Goal: Task Accomplishment & Management: Manage account settings

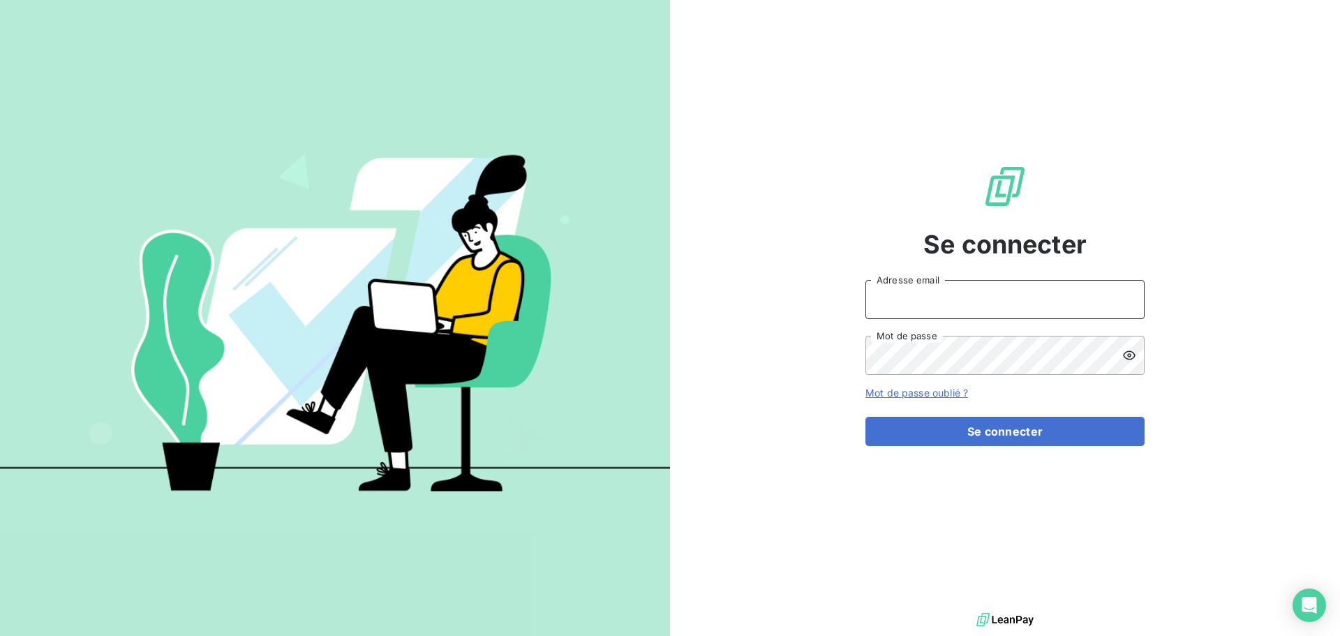
type input "[EMAIL_ADDRESS][DOMAIN_NAME]"
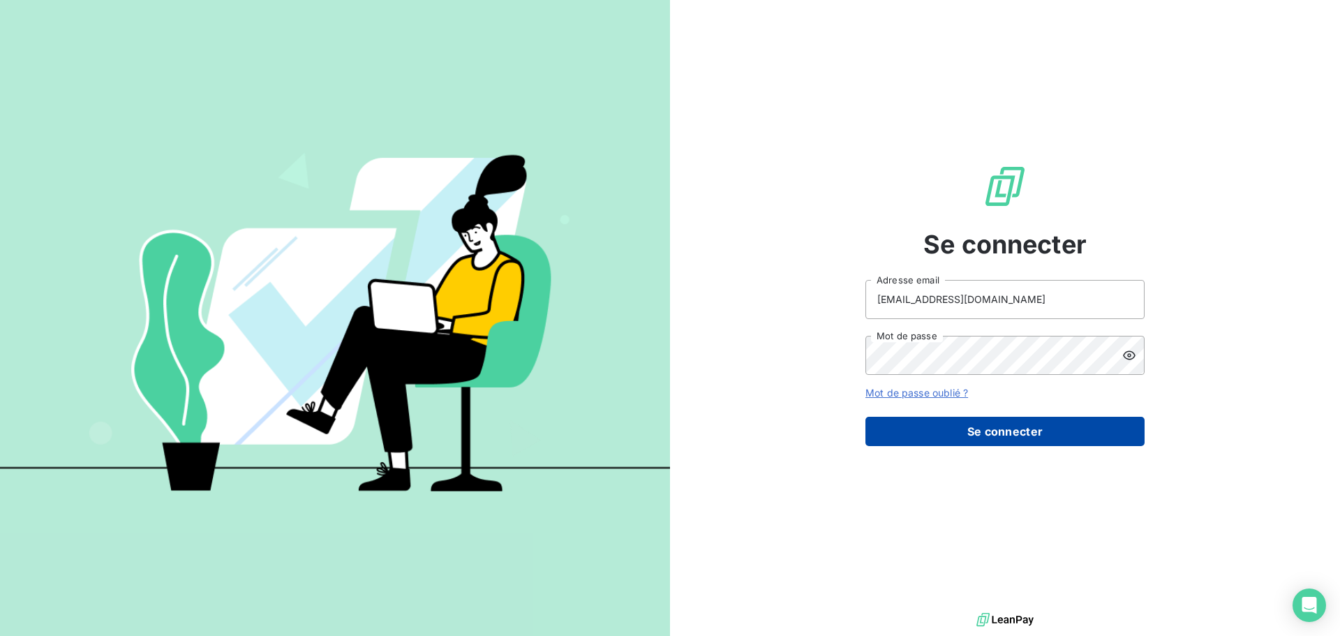
click at [988, 421] on button "Se connecter" at bounding box center [1005, 431] width 279 height 29
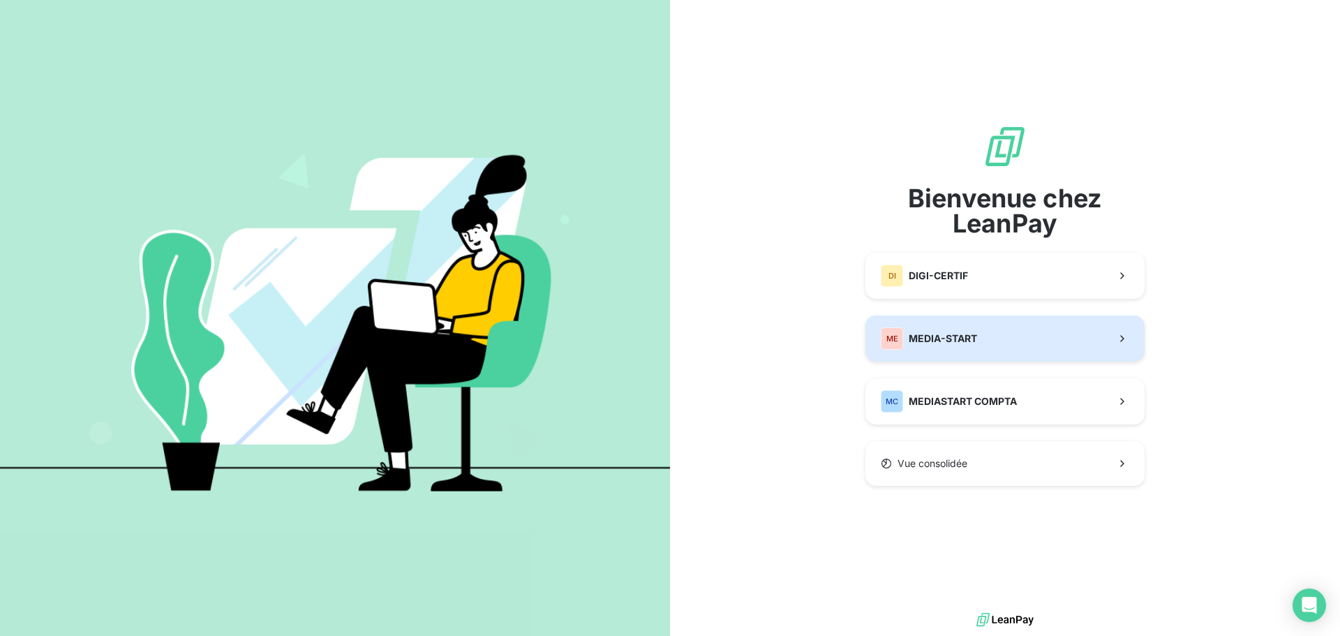
click at [957, 323] on button "ME MEDIA-START" at bounding box center [1005, 339] width 279 height 46
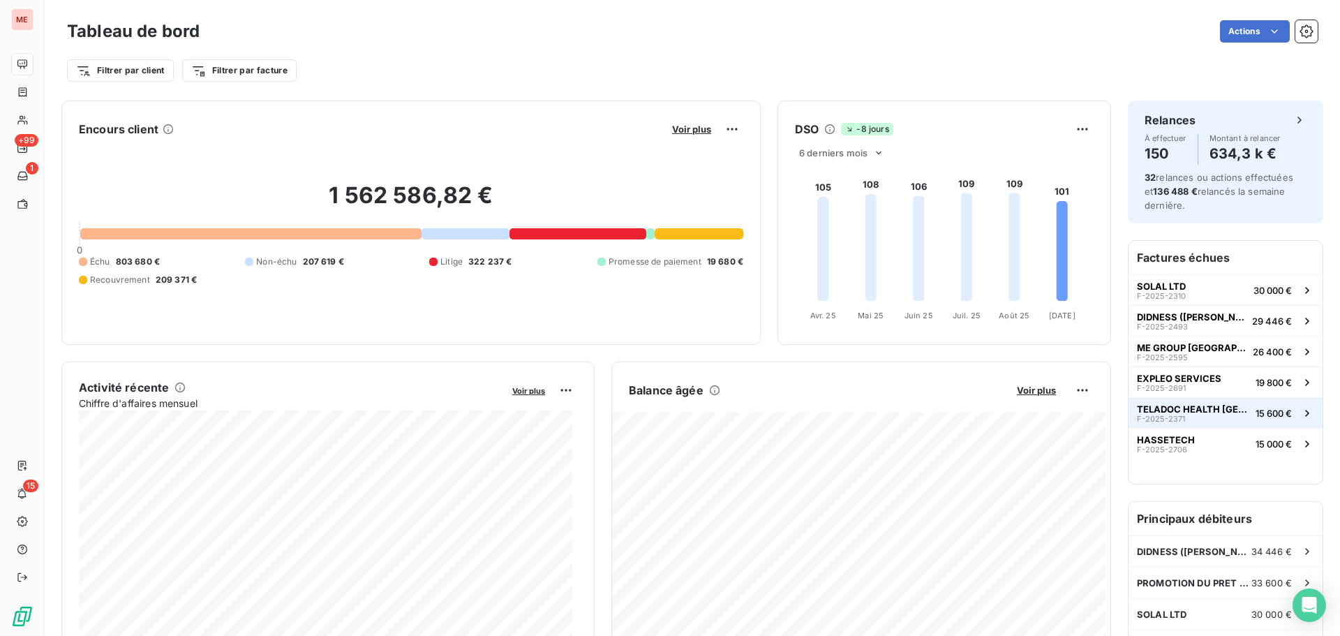
click at [1146, 413] on span "TELADOC HEALTH [GEOGRAPHIC_DATA]" at bounding box center [1193, 409] width 113 height 11
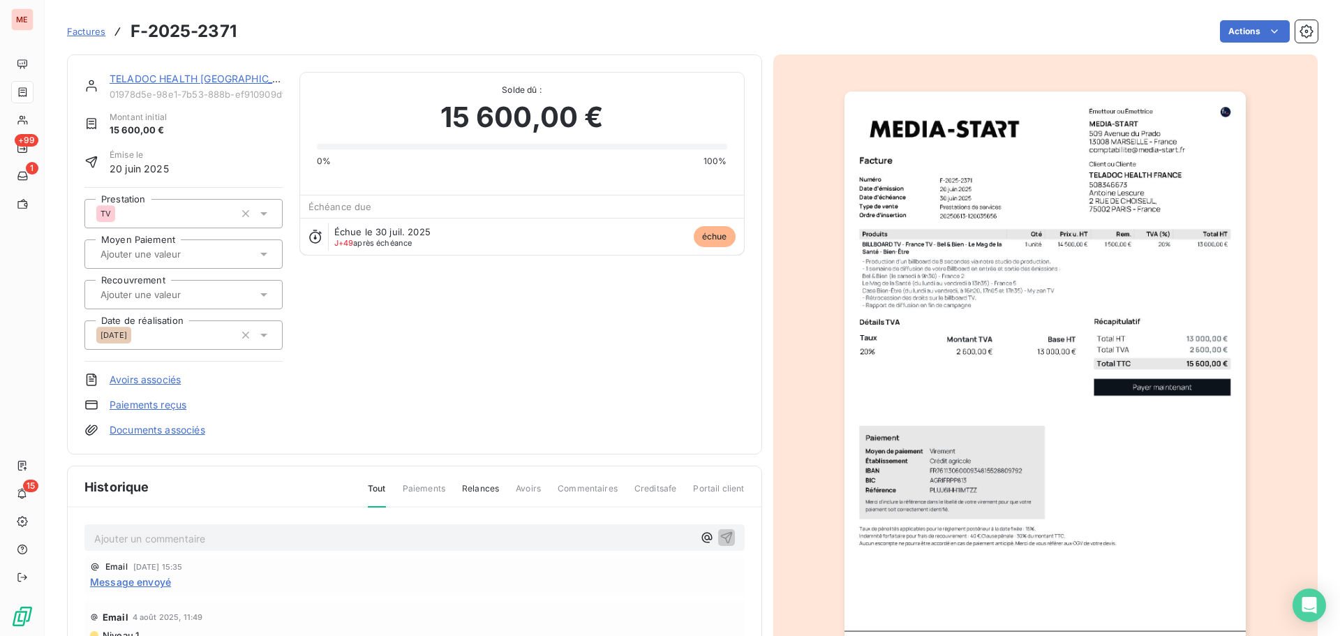
click at [207, 73] on link "TELADOC HEALTH [GEOGRAPHIC_DATA]" at bounding box center [206, 79] width 193 height 12
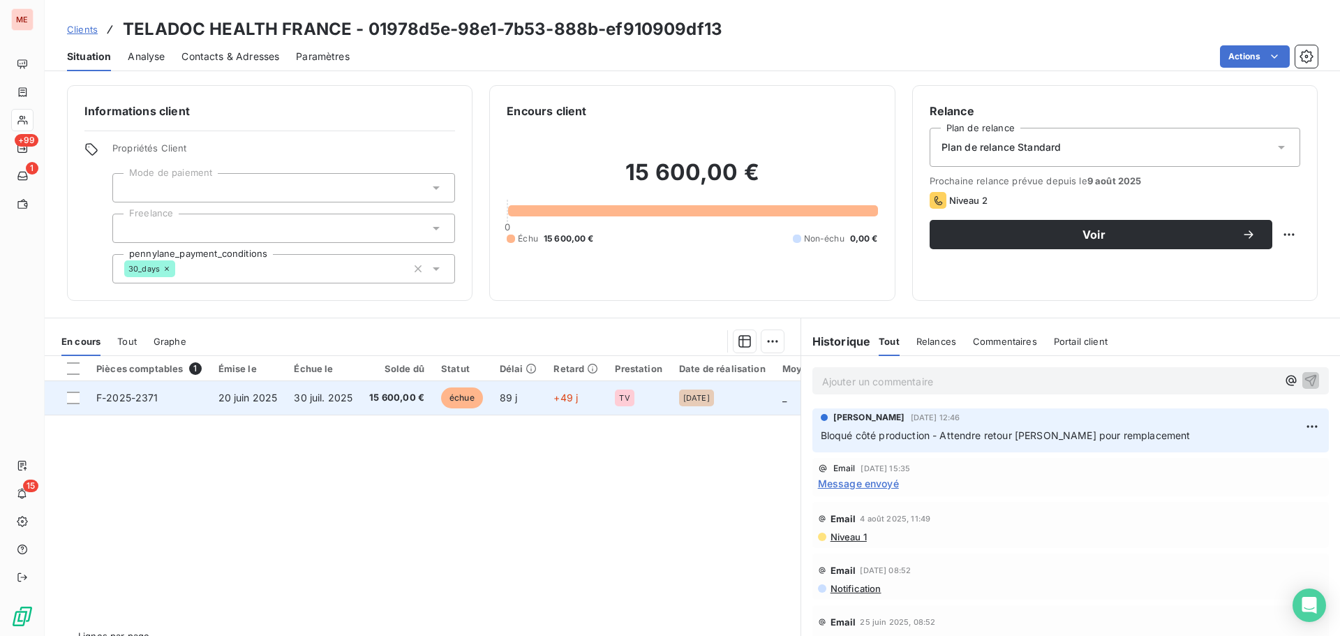
click at [253, 397] on span "20 juin 2025" at bounding box center [248, 398] width 59 height 12
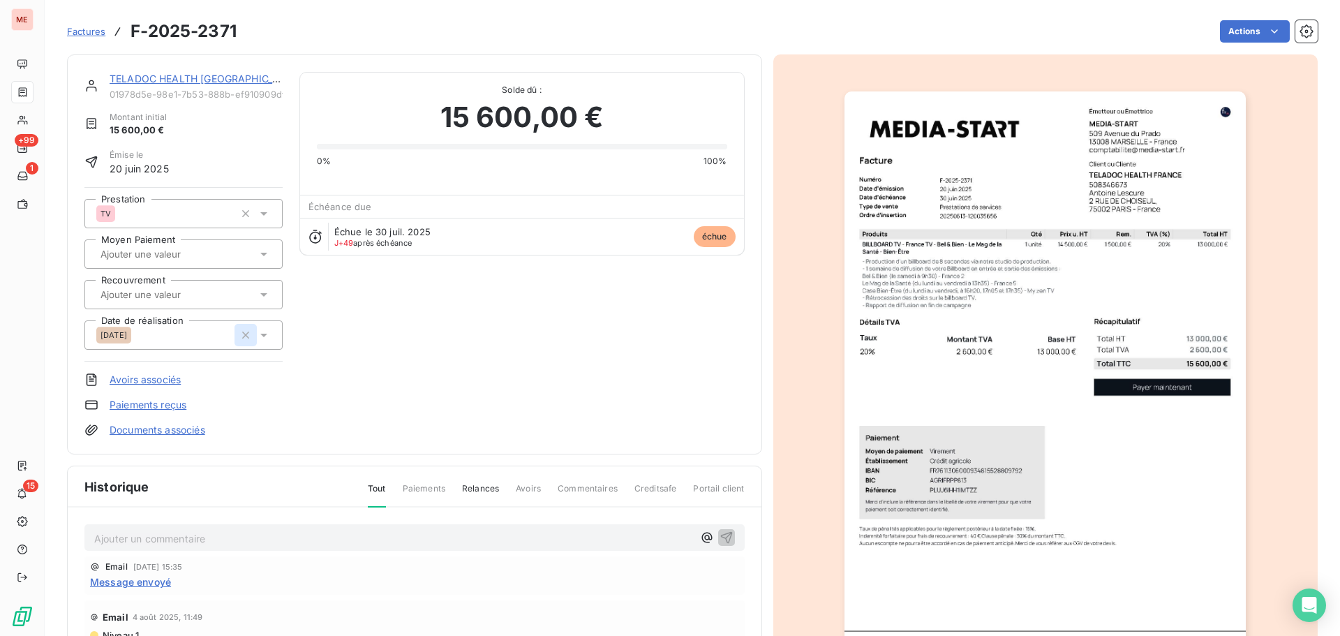
click at [239, 332] on icon "button" at bounding box center [246, 335] width 14 height 14
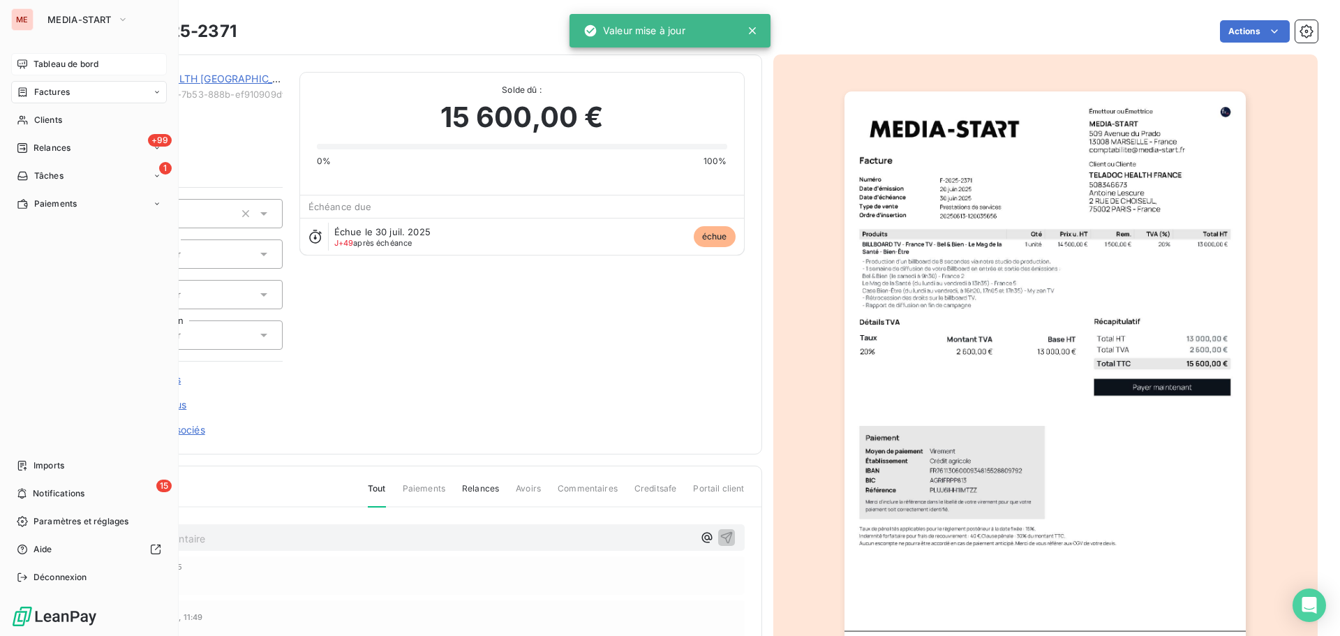
click at [22, 63] on icon at bounding box center [22, 63] width 10 height 9
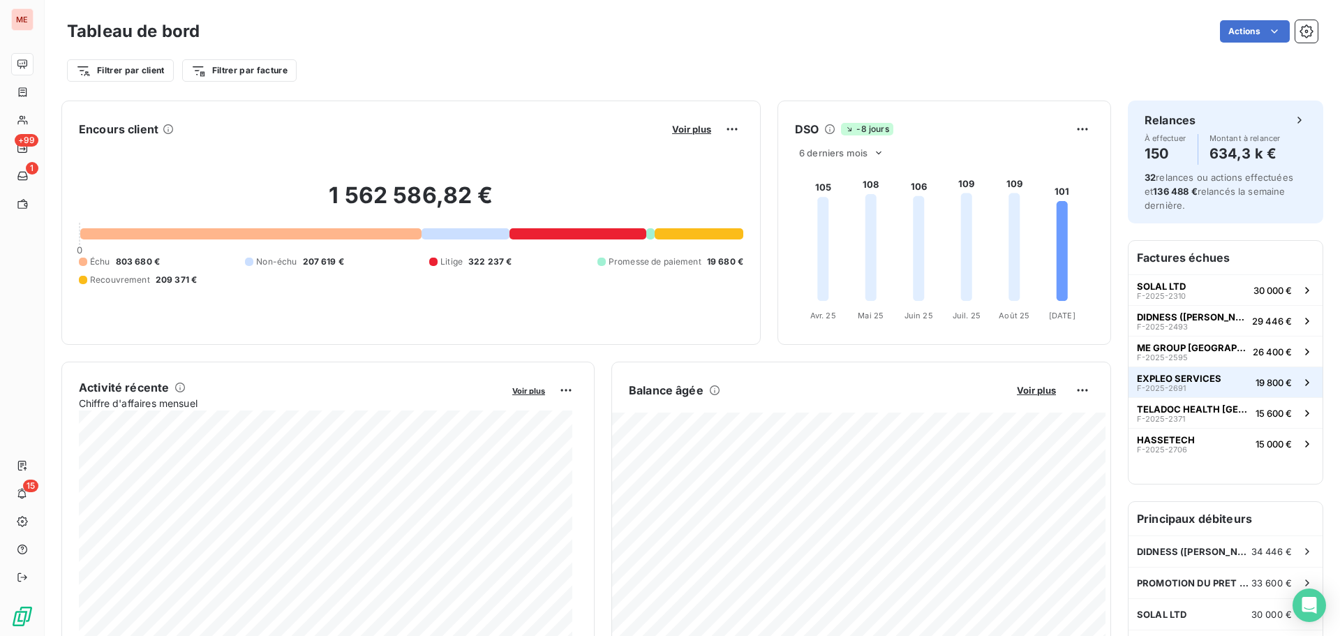
click at [1162, 381] on span "EXPLEO SERVICES" at bounding box center [1179, 378] width 84 height 11
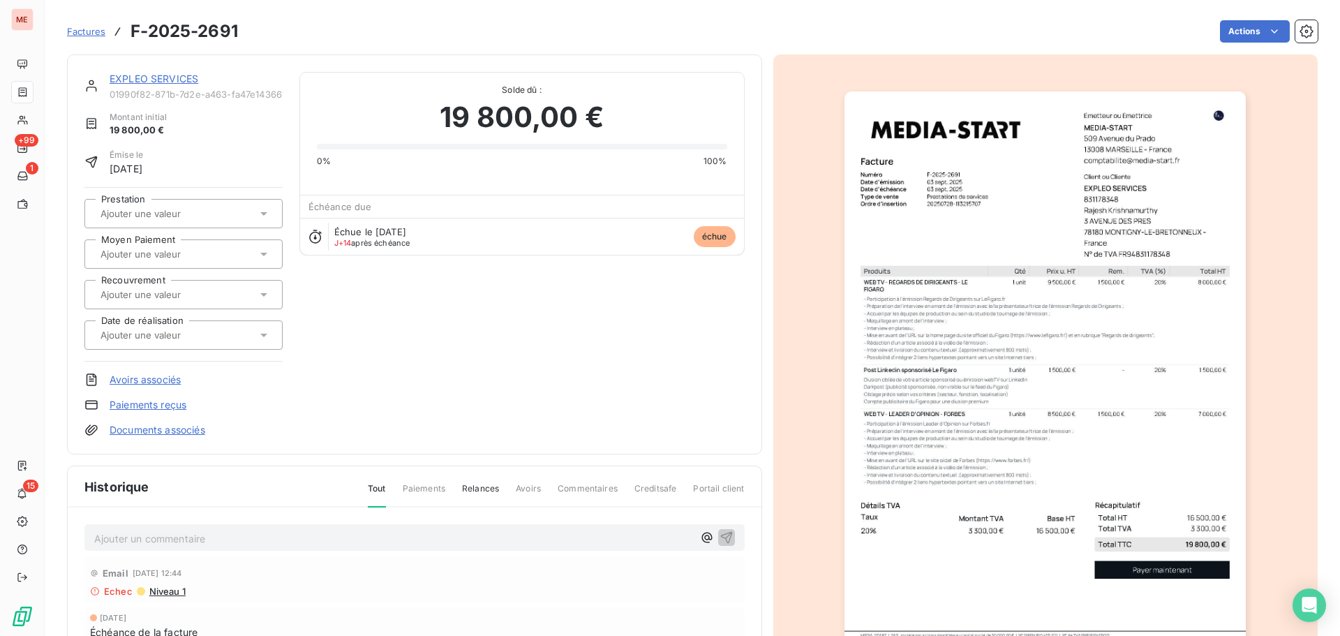
click at [162, 77] on link "EXPLEO SERVICES" at bounding box center [154, 79] width 89 height 12
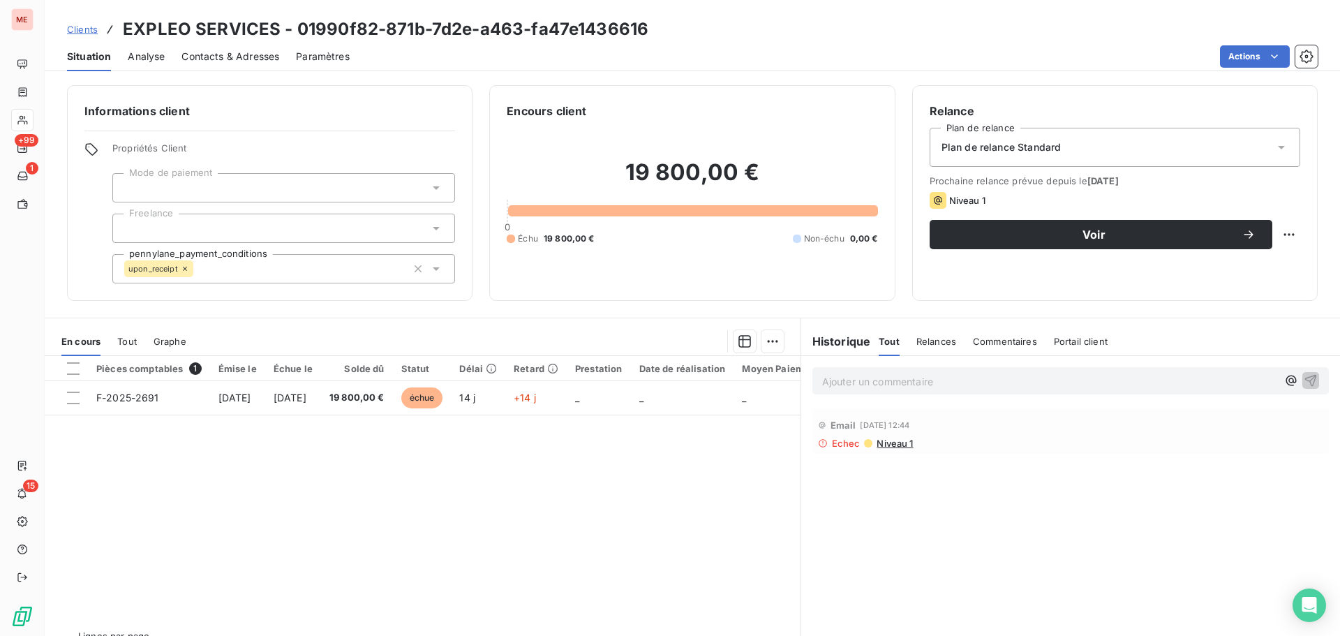
click at [258, 66] on div "Contacts & Adresses" at bounding box center [231, 56] width 98 height 29
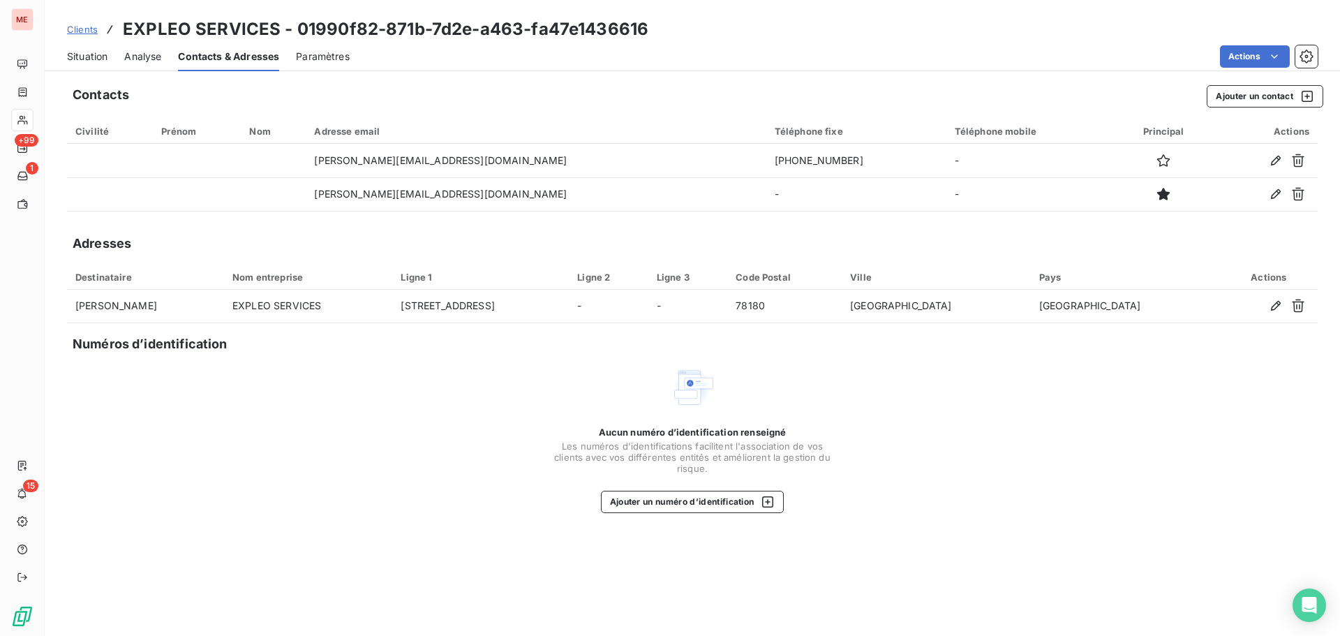
click at [83, 45] on div "Situation" at bounding box center [87, 56] width 40 height 29
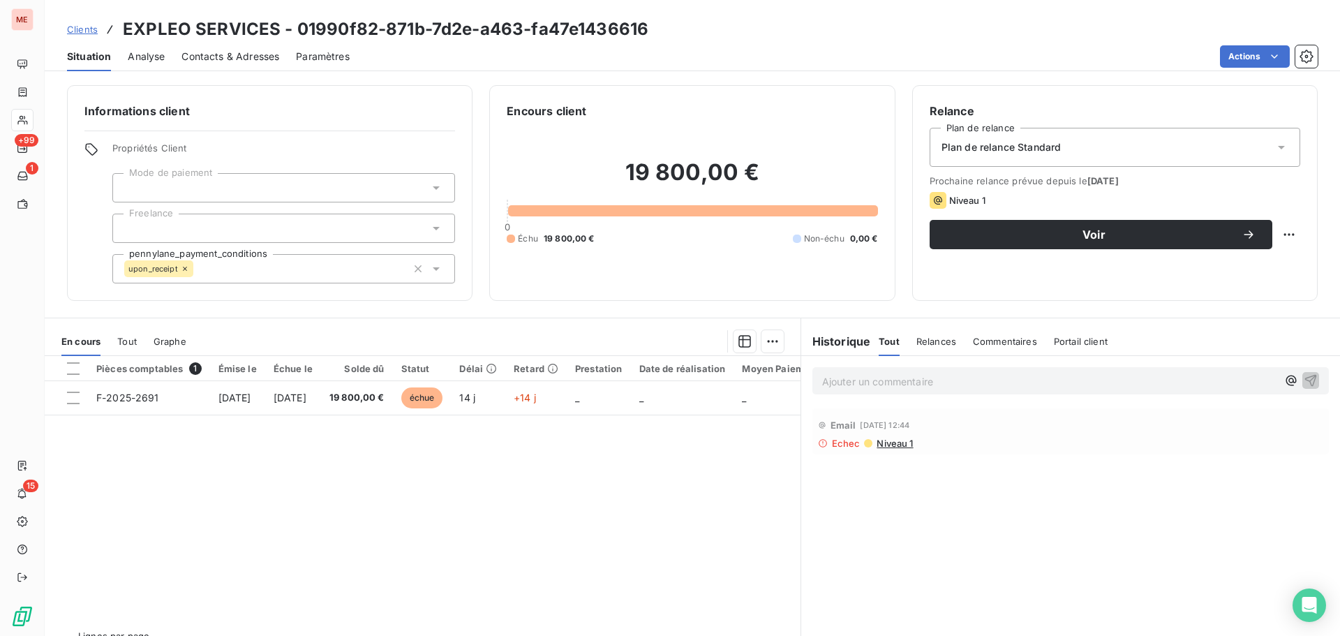
click at [887, 440] on span "Niveau 1" at bounding box center [894, 443] width 38 height 11
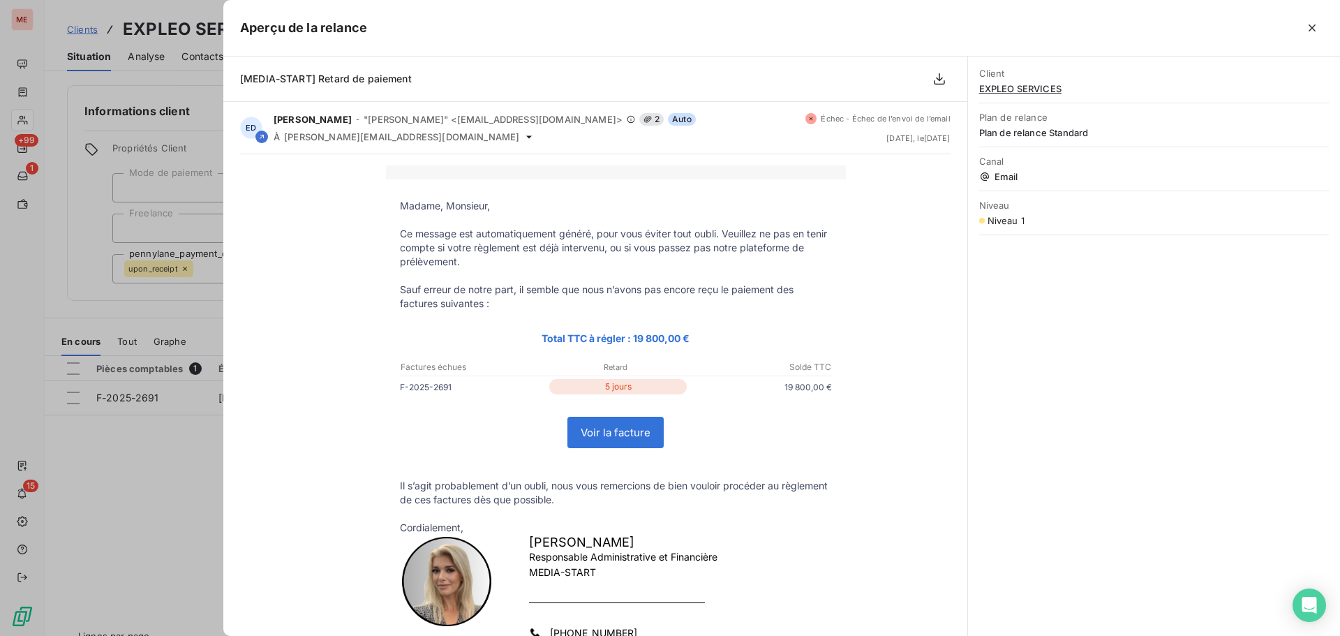
click at [177, 482] on div at bounding box center [670, 318] width 1340 height 636
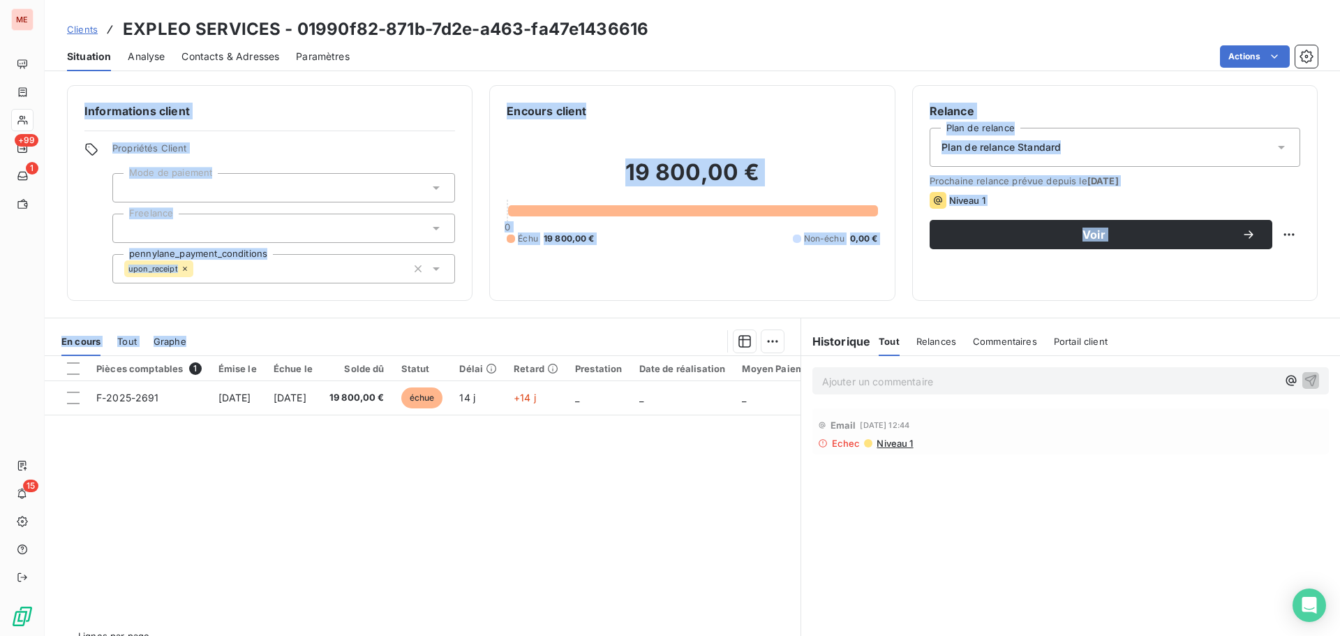
drag, startPoint x: 177, startPoint y: 482, endPoint x: 544, endPoint y: -84, distance: 674.9
click at [544, 0] on html "ME +99 1 15 Clients EXPLEO SERVICES - 01990f82-871b-7d2e-a463-fa47e1436616 Situ…" at bounding box center [670, 318] width 1340 height 636
click at [349, 95] on div "Informations client Propriétés Client Mode de paiement Freelance pennylane_paym…" at bounding box center [270, 193] width 406 height 216
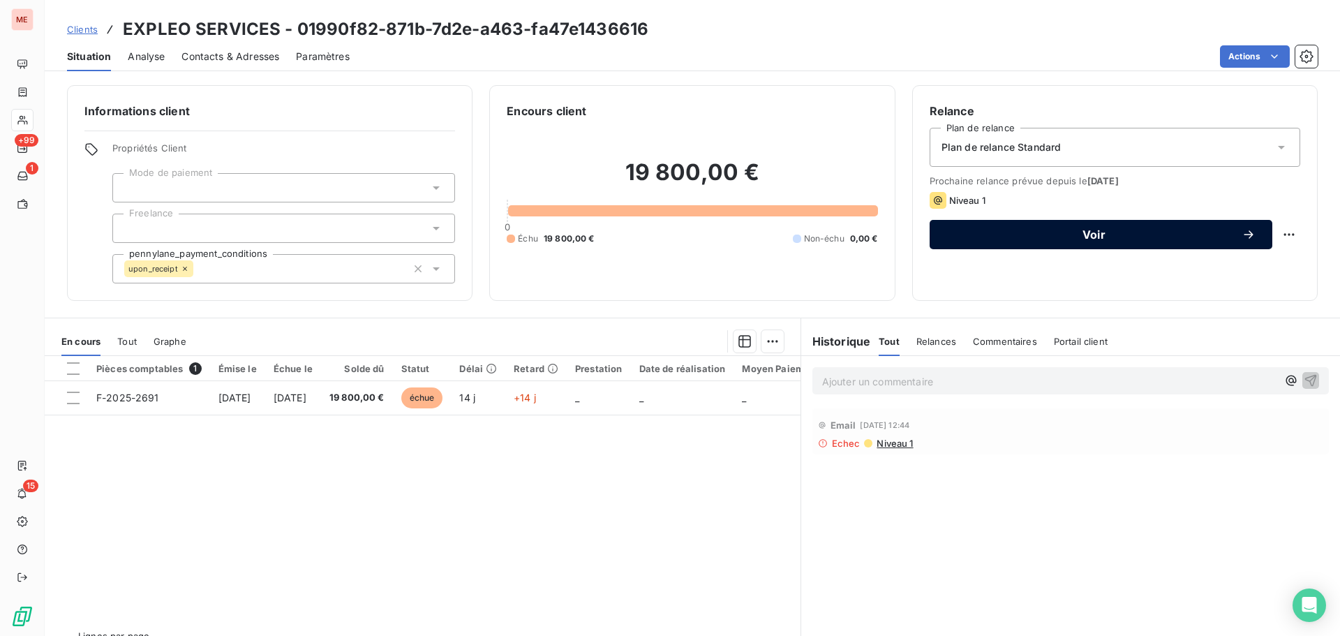
click at [1083, 229] on span "Voir" at bounding box center [1094, 234] width 295 height 11
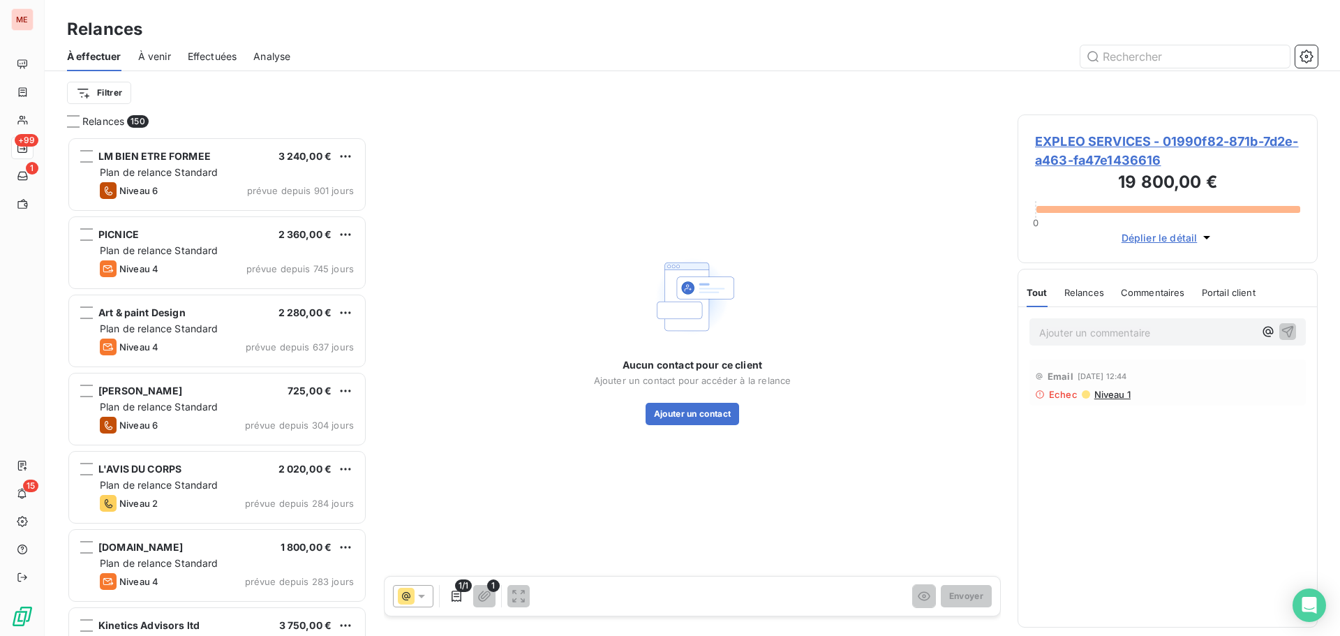
scroll to position [489, 290]
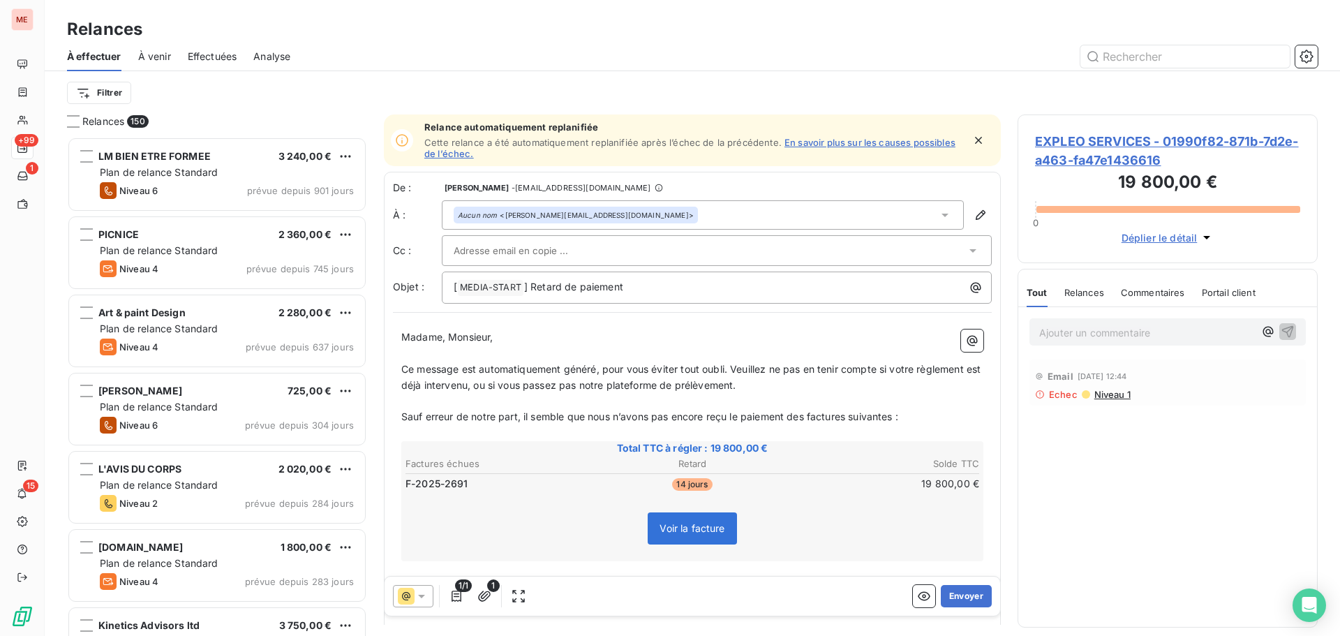
click at [697, 246] on div at bounding box center [710, 250] width 512 height 21
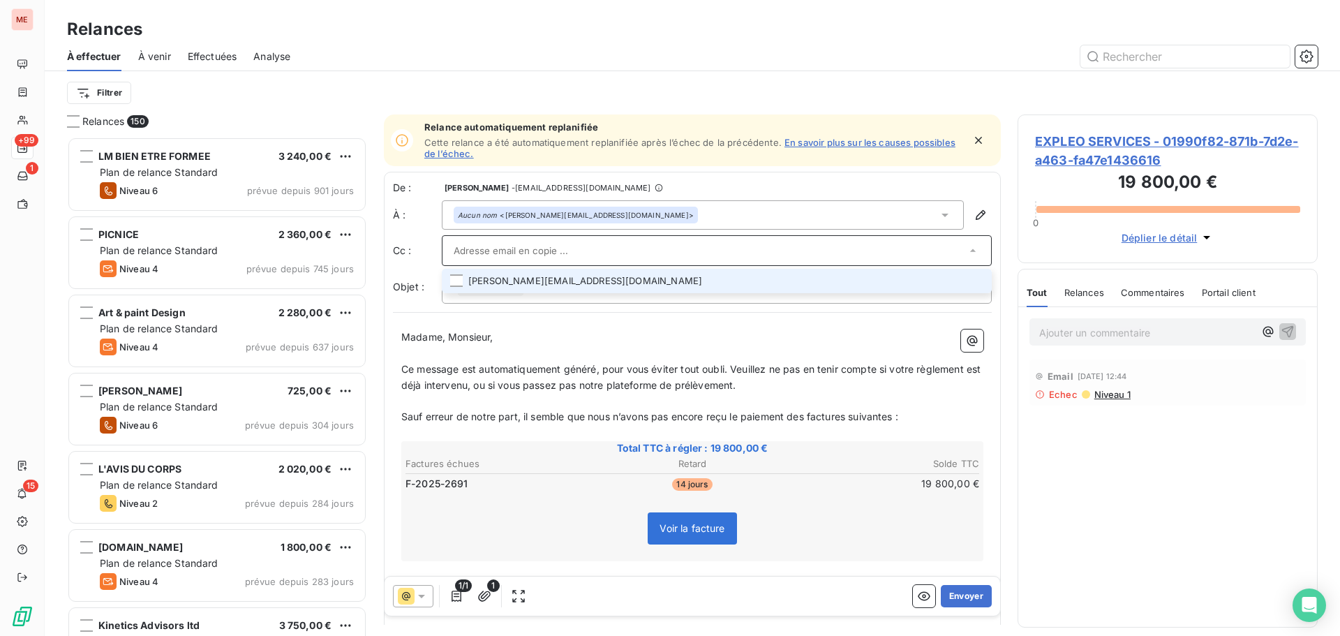
click at [517, 278] on li "[PERSON_NAME][EMAIL_ADDRESS][DOMAIN_NAME]" at bounding box center [717, 281] width 550 height 24
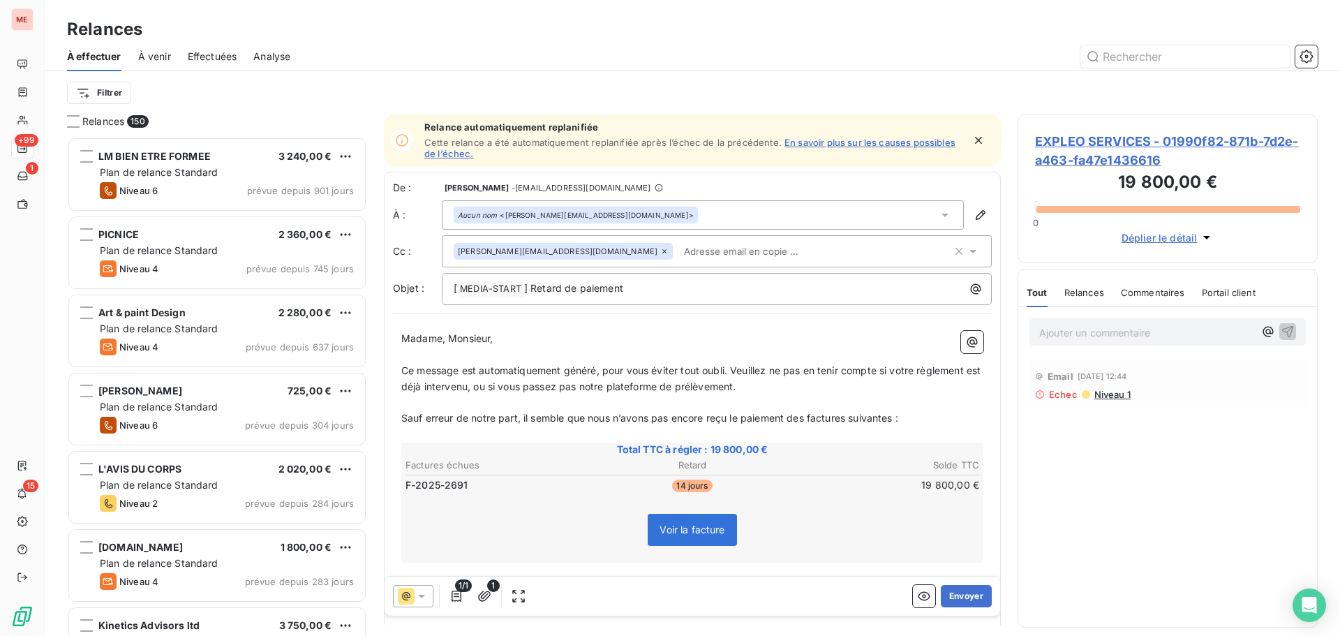
click at [526, 335] on p "Madame, Monsieur," at bounding box center [692, 339] width 582 height 16
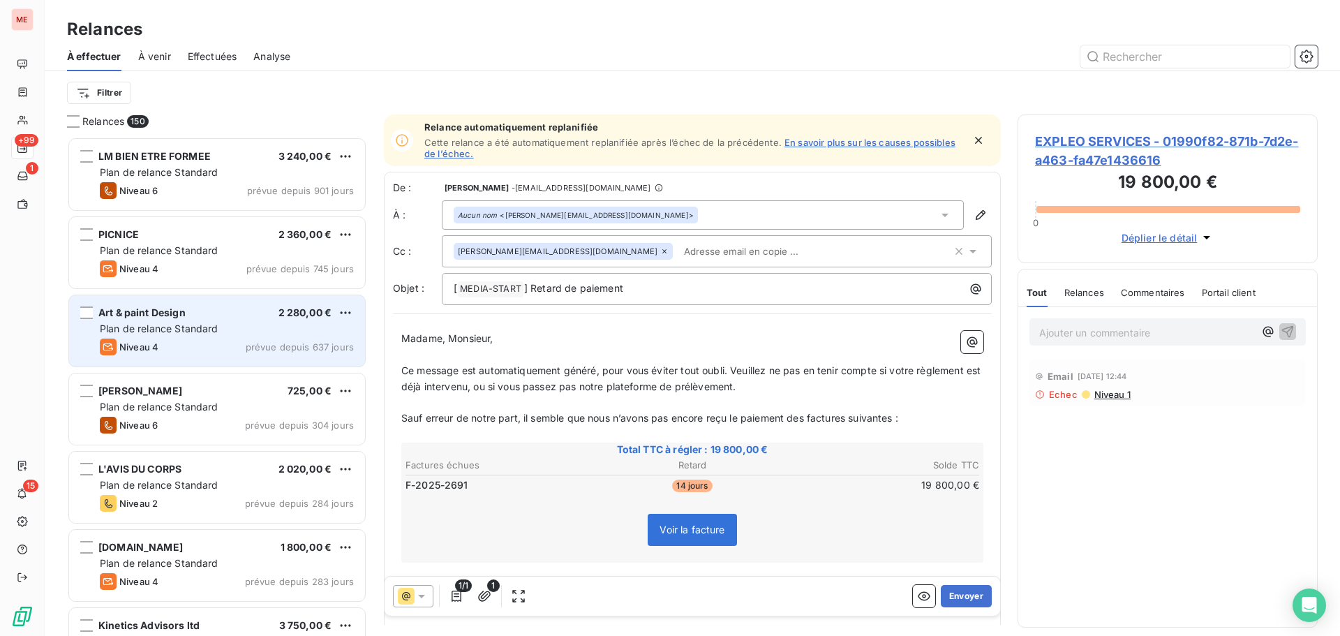
drag, startPoint x: 447, startPoint y: 341, endPoint x: 344, endPoint y: 346, distance: 102.7
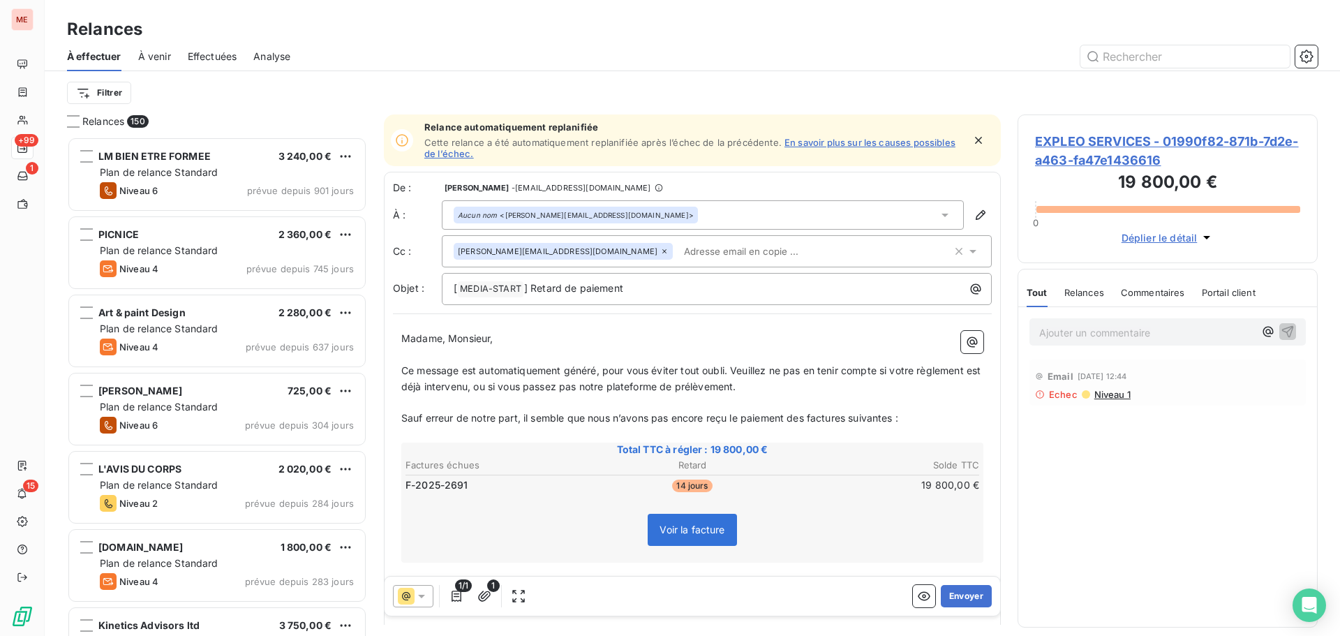
drag, startPoint x: 344, startPoint y: 346, endPoint x: 468, endPoint y: 357, distance: 124.7
click at [468, 357] on p "﻿" at bounding box center [692, 355] width 582 height 16
drag, startPoint x: 446, startPoint y: 342, endPoint x: 379, endPoint y: 343, distance: 67.0
click at [379, 343] on div "Relances 150 LM BIEN ETRE FORMEE 3 240,00 € Plan de relance Standard Niveau 6 p…" at bounding box center [693, 375] width 1296 height 522
click at [974, 595] on button "Envoyer" at bounding box center [966, 596] width 51 height 22
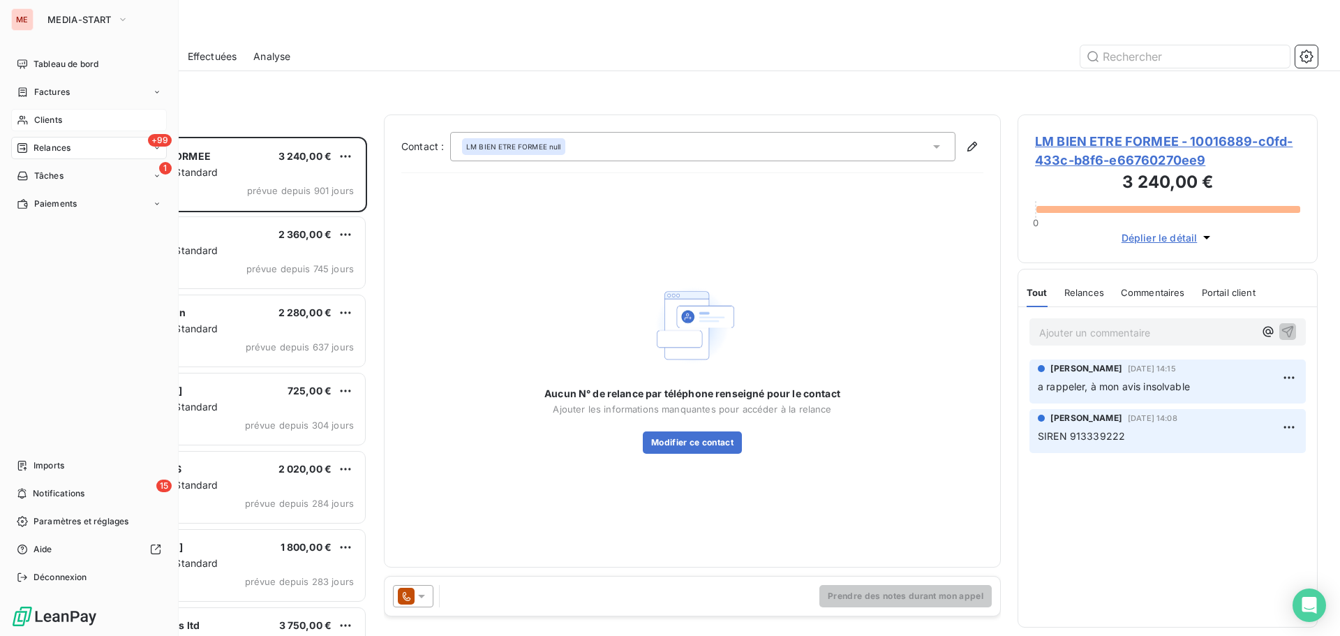
click at [59, 114] on span "Clients" at bounding box center [48, 120] width 28 height 13
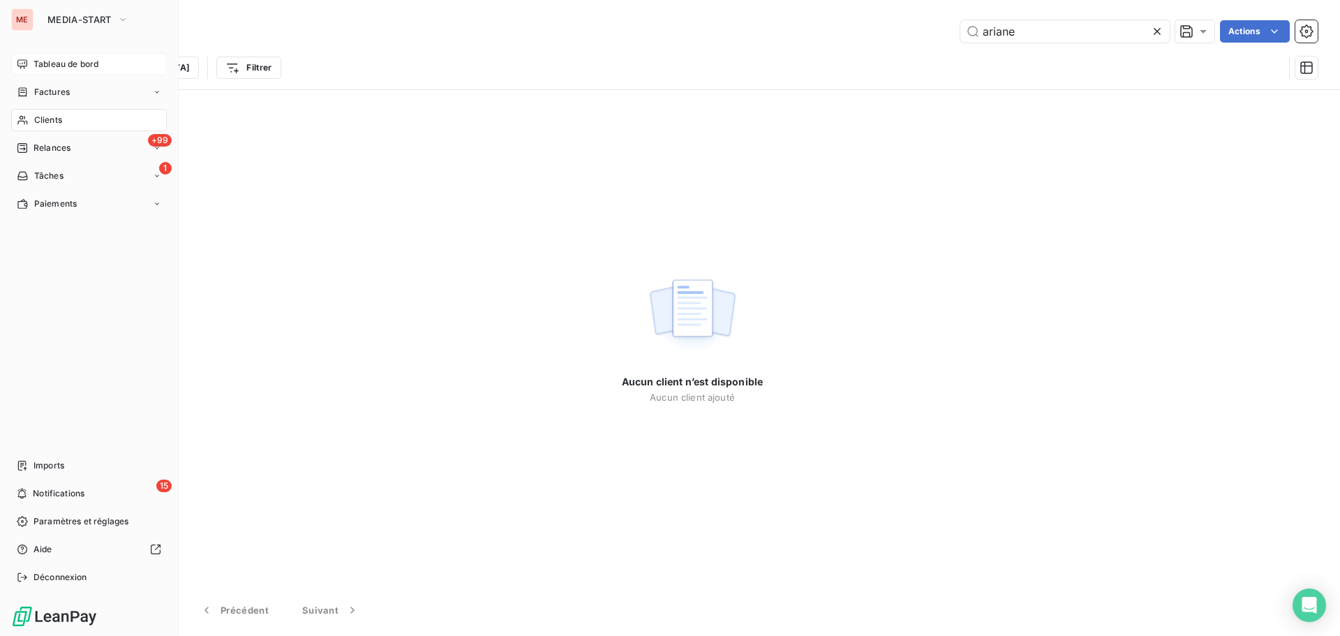
click at [66, 69] on span "Tableau de bord" at bounding box center [66, 64] width 65 height 13
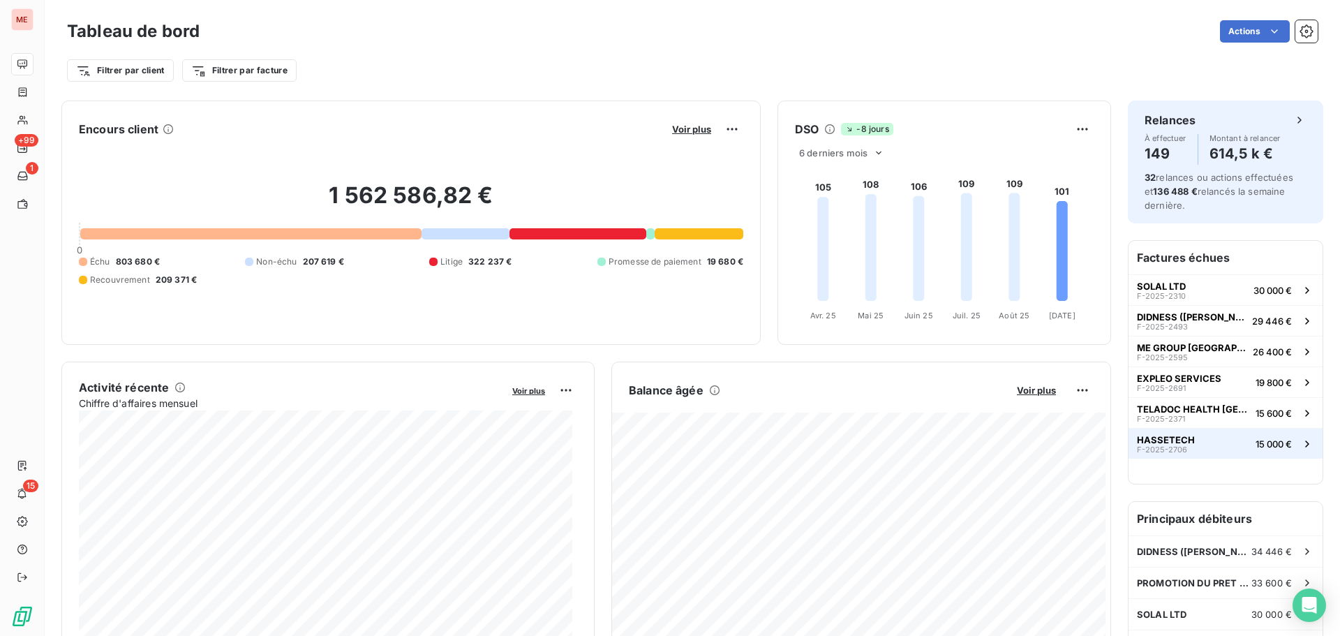
click at [1158, 438] on span "HASSETECH" at bounding box center [1166, 439] width 58 height 11
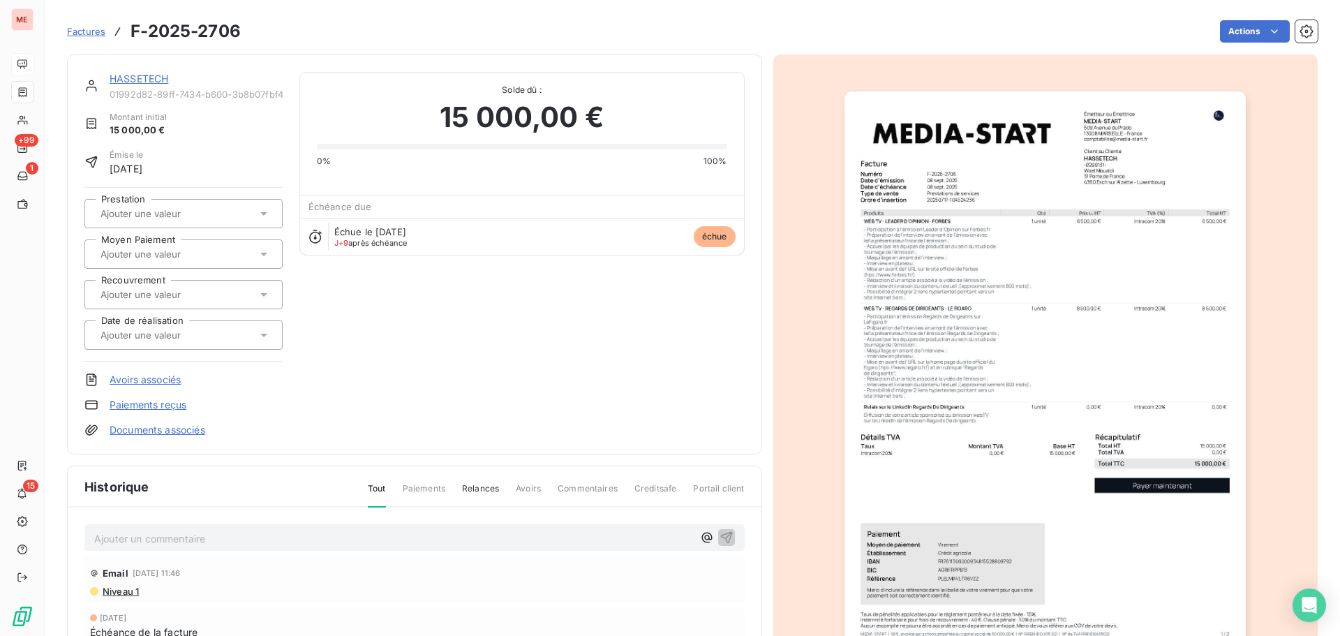
click at [137, 77] on link "HASSETECH" at bounding box center [139, 79] width 59 height 12
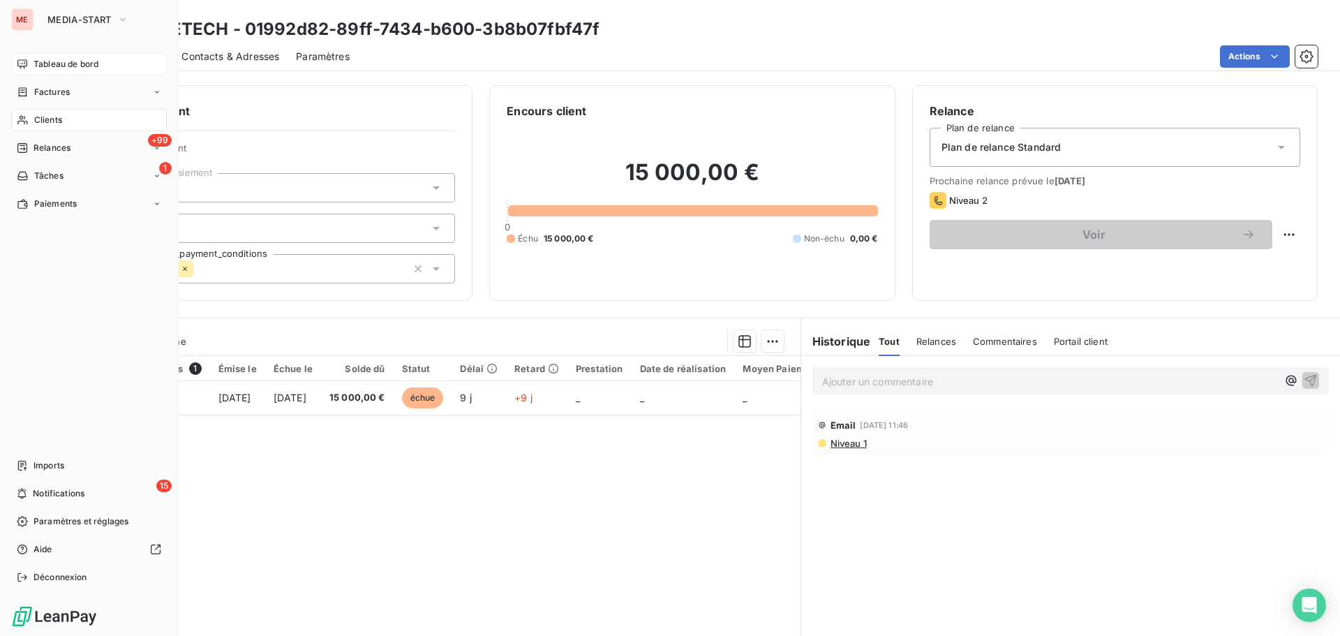
click at [47, 61] on span "Tableau de bord" at bounding box center [66, 64] width 65 height 13
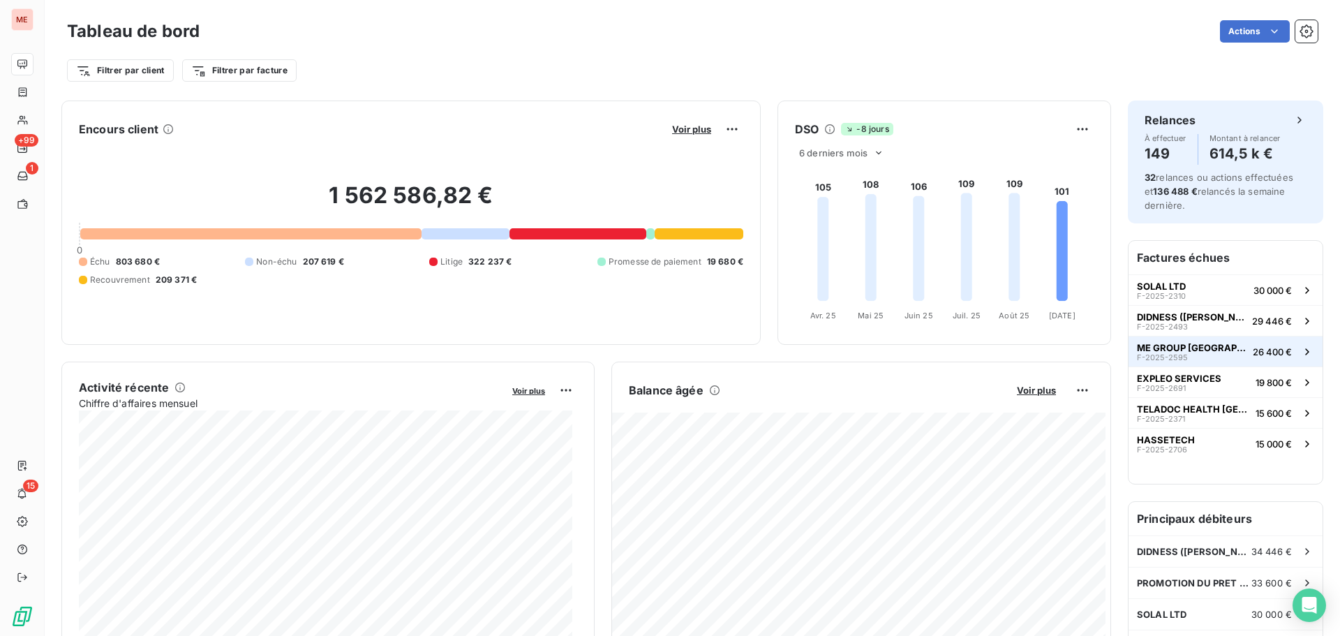
click at [1173, 345] on span "ME GROUP [GEOGRAPHIC_DATA]" at bounding box center [1192, 347] width 110 height 11
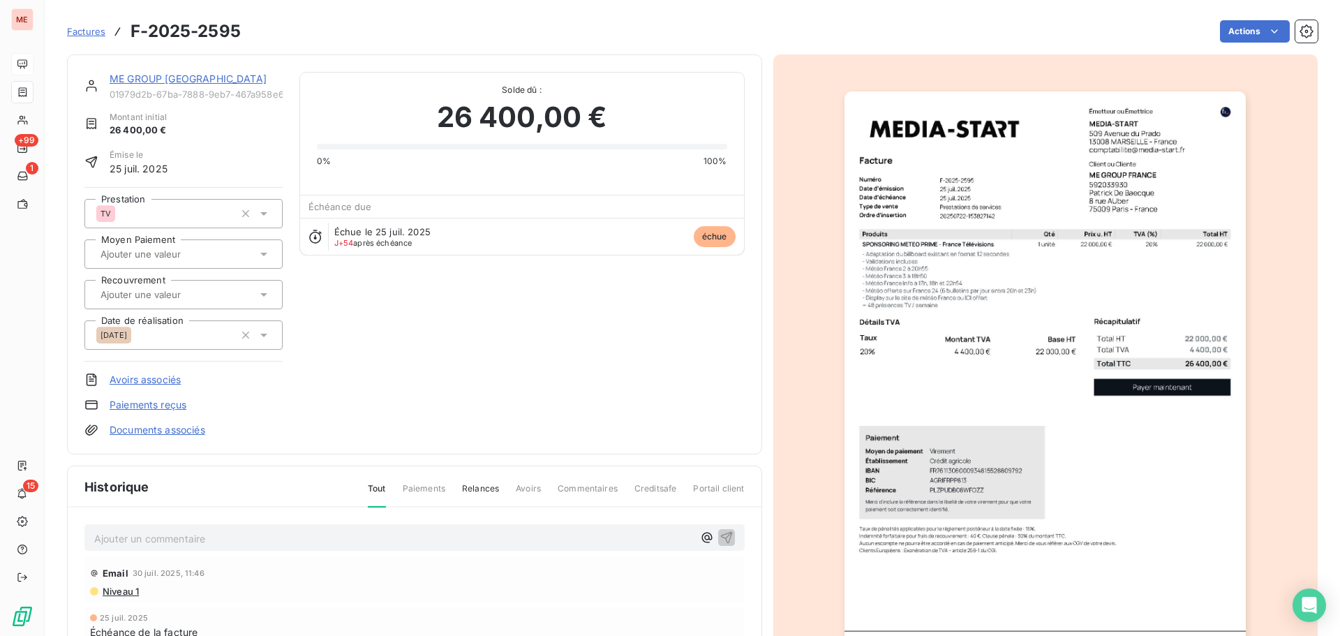
click at [176, 75] on link "ME GROUP [GEOGRAPHIC_DATA]" at bounding box center [188, 79] width 157 height 12
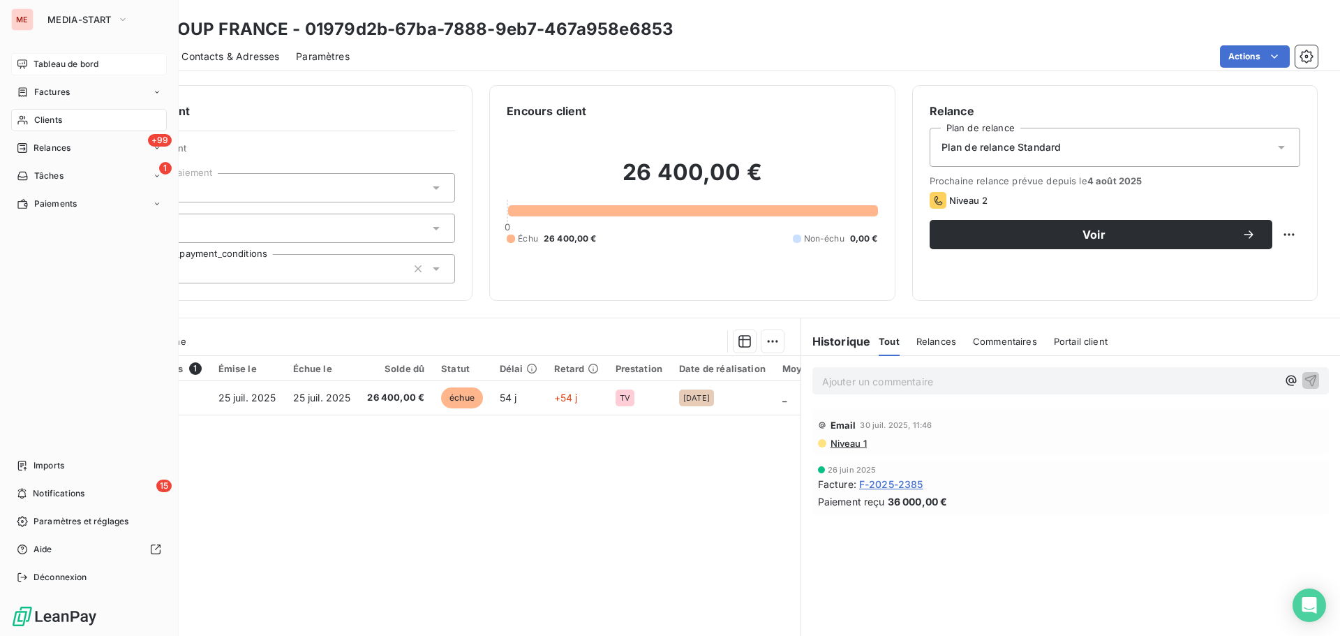
click at [33, 58] on div "Tableau de bord" at bounding box center [89, 64] width 156 height 22
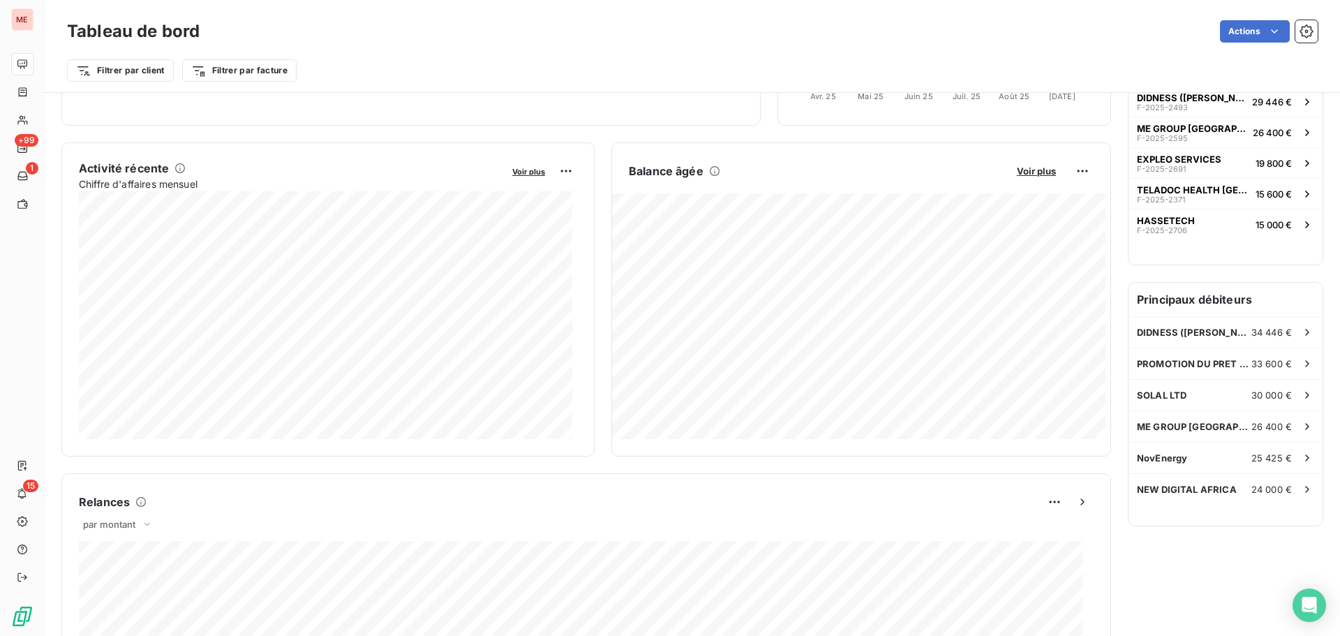
scroll to position [207, 0]
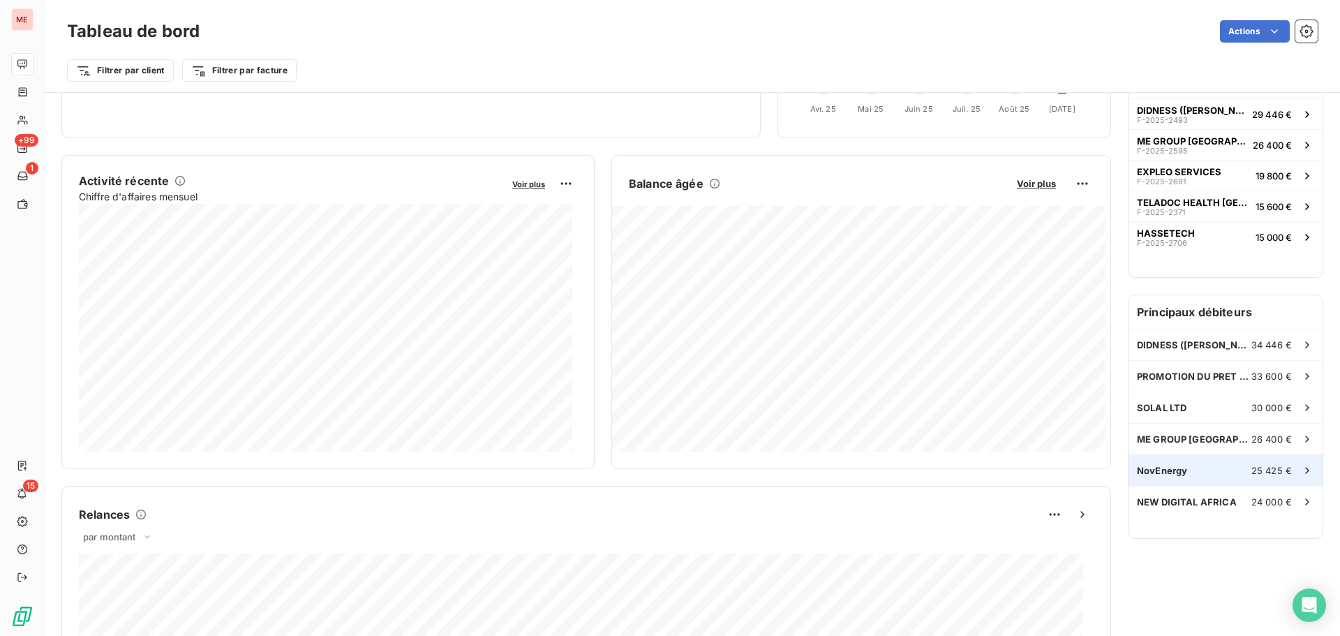
click at [1155, 466] on span "NovEnergy" at bounding box center [1162, 470] width 50 height 11
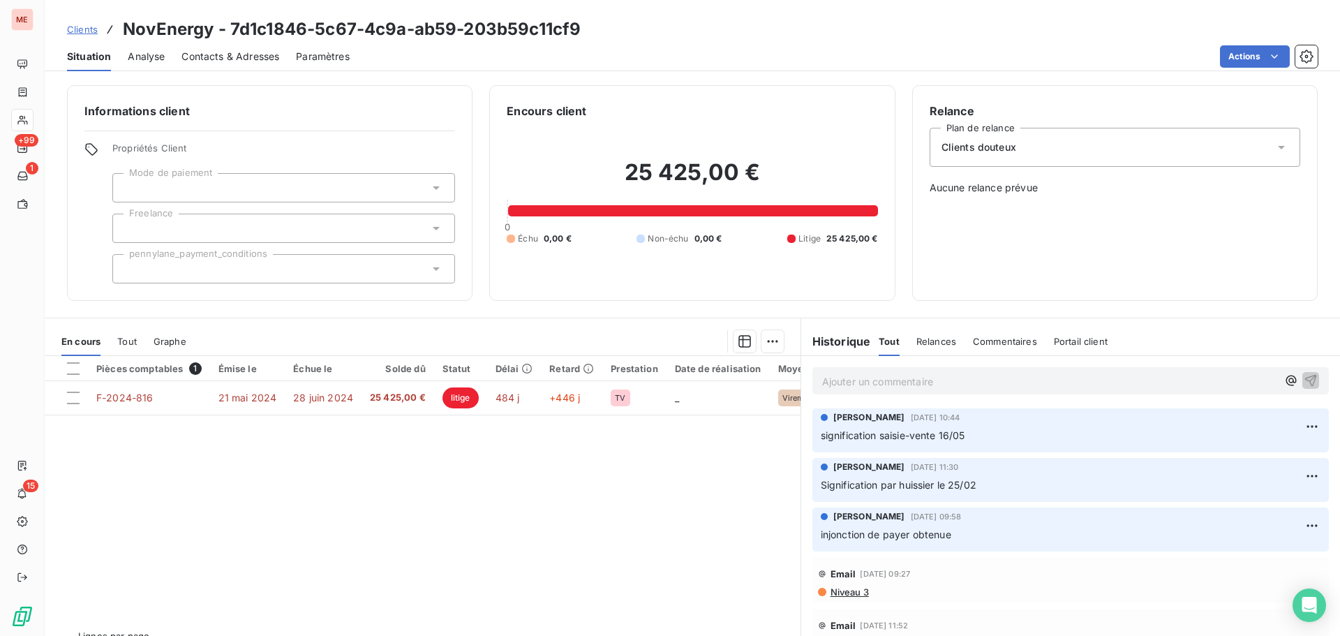
click at [1116, 481] on p "Signification par huissier le 25/02" at bounding box center [1071, 486] width 500 height 16
click at [1296, 470] on html "ME +99 1 15 Clients NovEnergy - 7d1c1846-5c67-4c9a-ab59-203b59c11cf9 Situation …" at bounding box center [670, 318] width 1340 height 636
click at [1241, 510] on div "Editer" at bounding box center [1258, 507] width 78 height 22
click at [1036, 380] on p "Ajouter un commentaire ﻿" at bounding box center [1049, 381] width 455 height 17
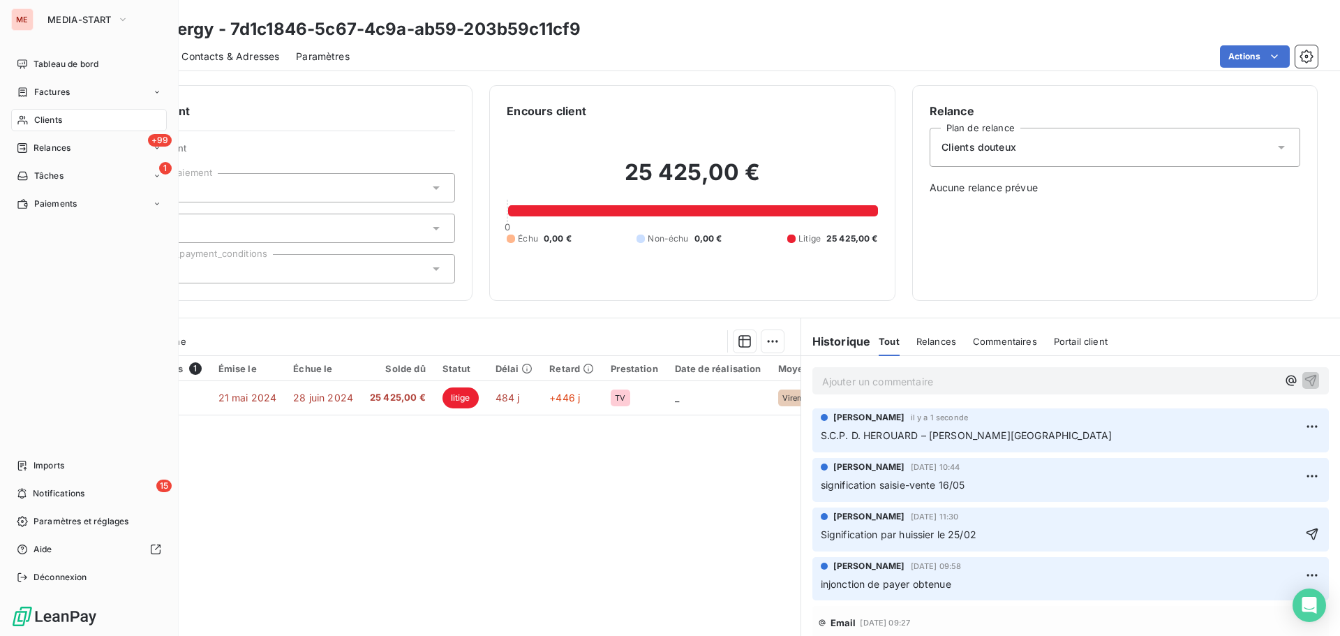
click at [24, 117] on icon at bounding box center [22, 120] width 10 height 9
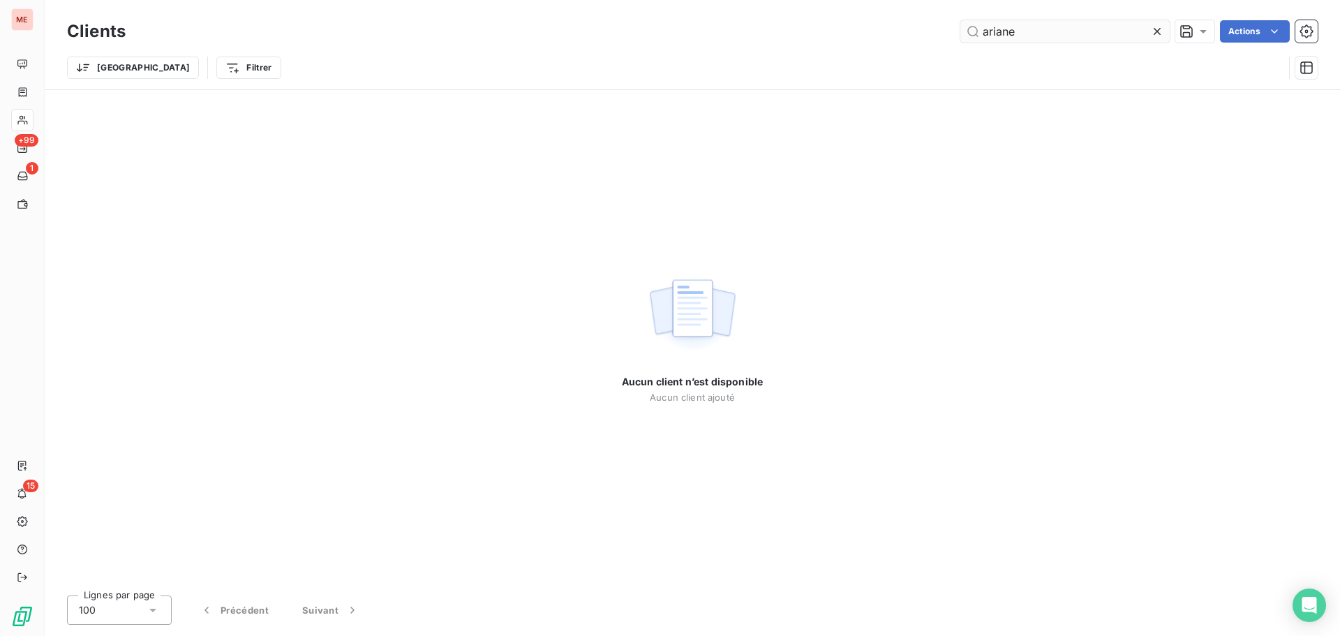
click at [989, 29] on input "ariane" at bounding box center [1065, 31] width 209 height 22
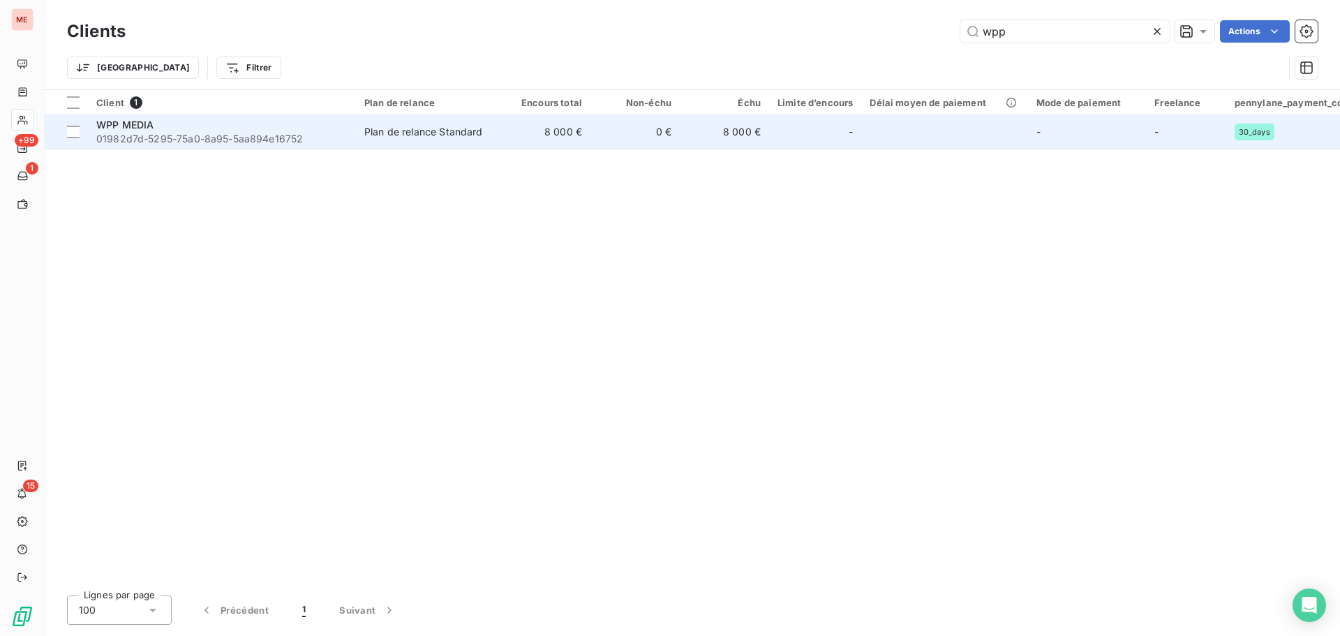
type input "wpp"
click at [536, 138] on td "8 000 €" at bounding box center [545, 132] width 89 height 34
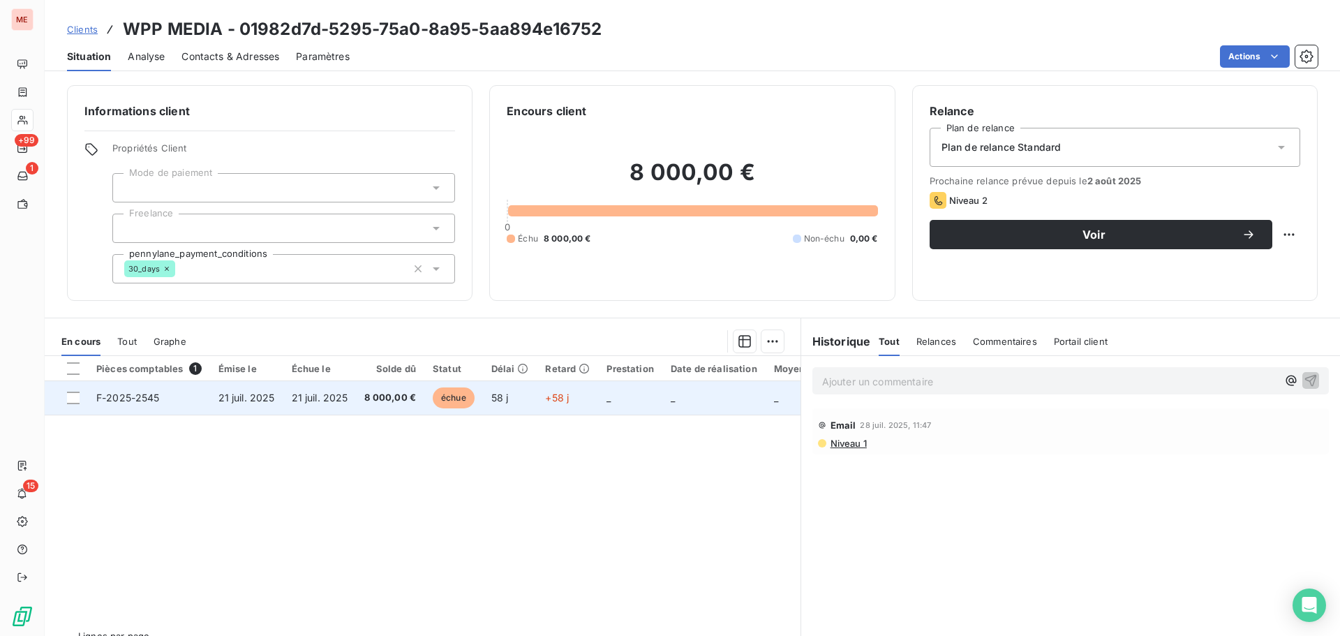
click at [353, 389] on td "21 juil. 2025" at bounding box center [319, 398] width 73 height 34
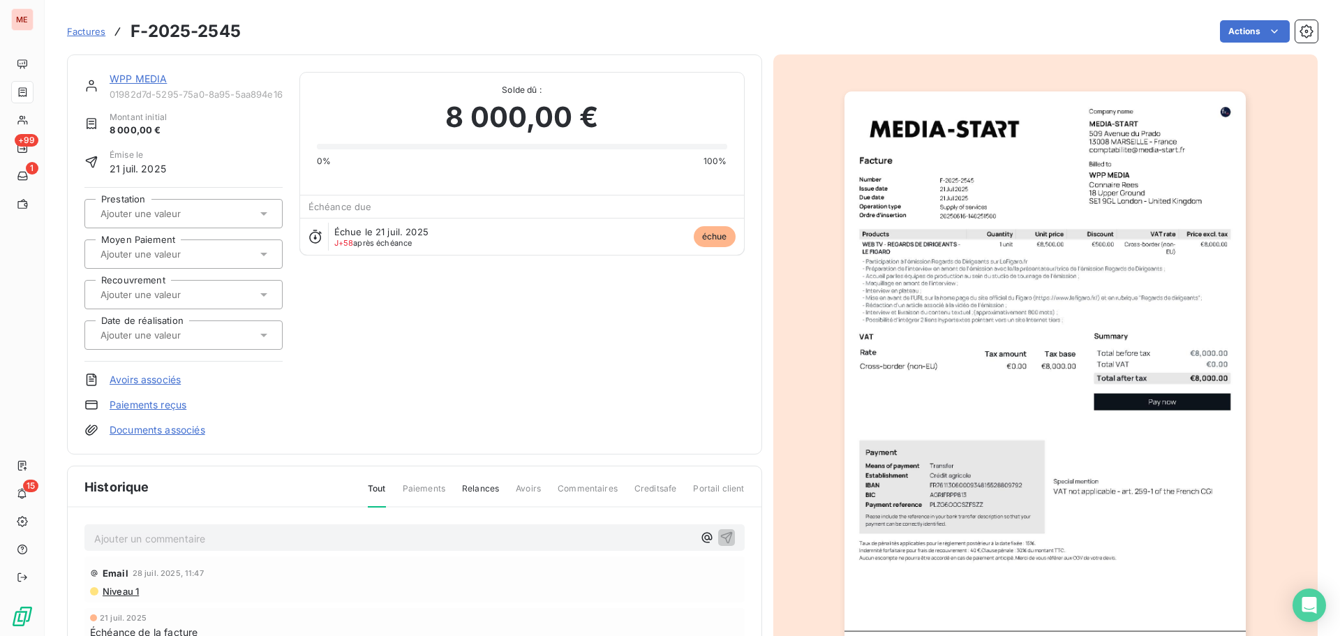
click at [963, 309] on img "button" at bounding box center [1045, 375] width 401 height 568
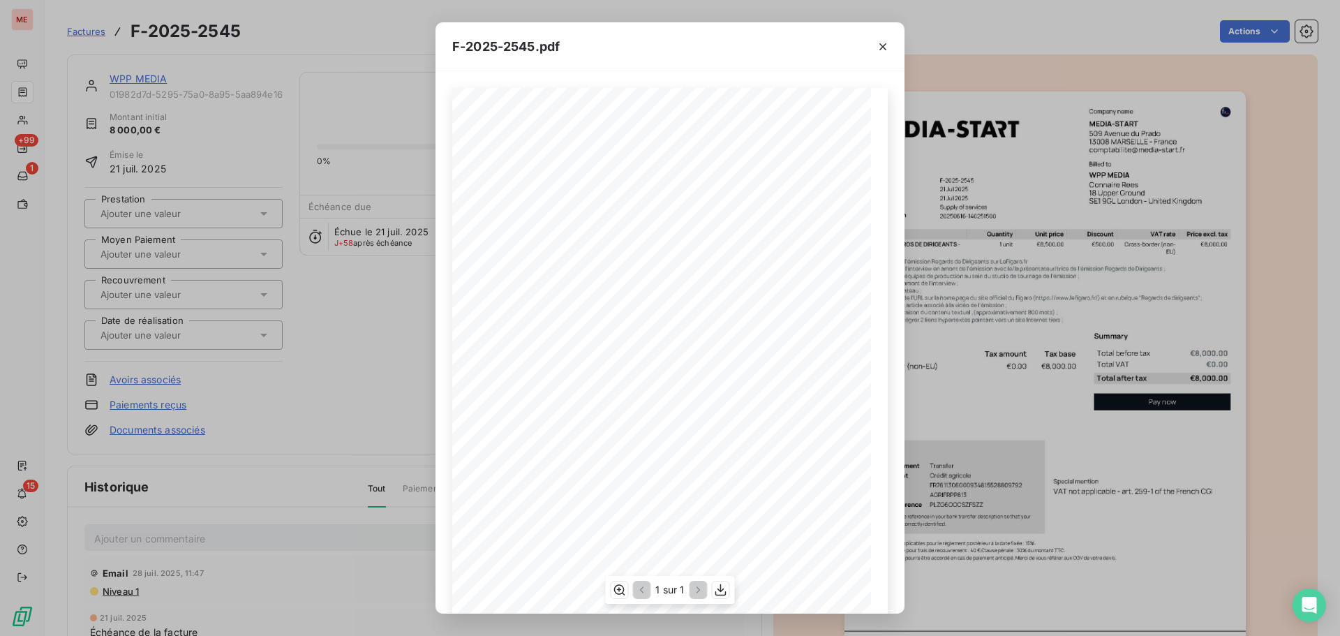
click at [477, 257] on div "€8,000.00 €0.00 €8,000.00 01982d7e- ffb0- 7e80- 815e- 24bb91b2541d Company name…" at bounding box center [670, 392] width 436 height 609
click at [882, 48] on icon "button" at bounding box center [883, 47] width 14 height 14
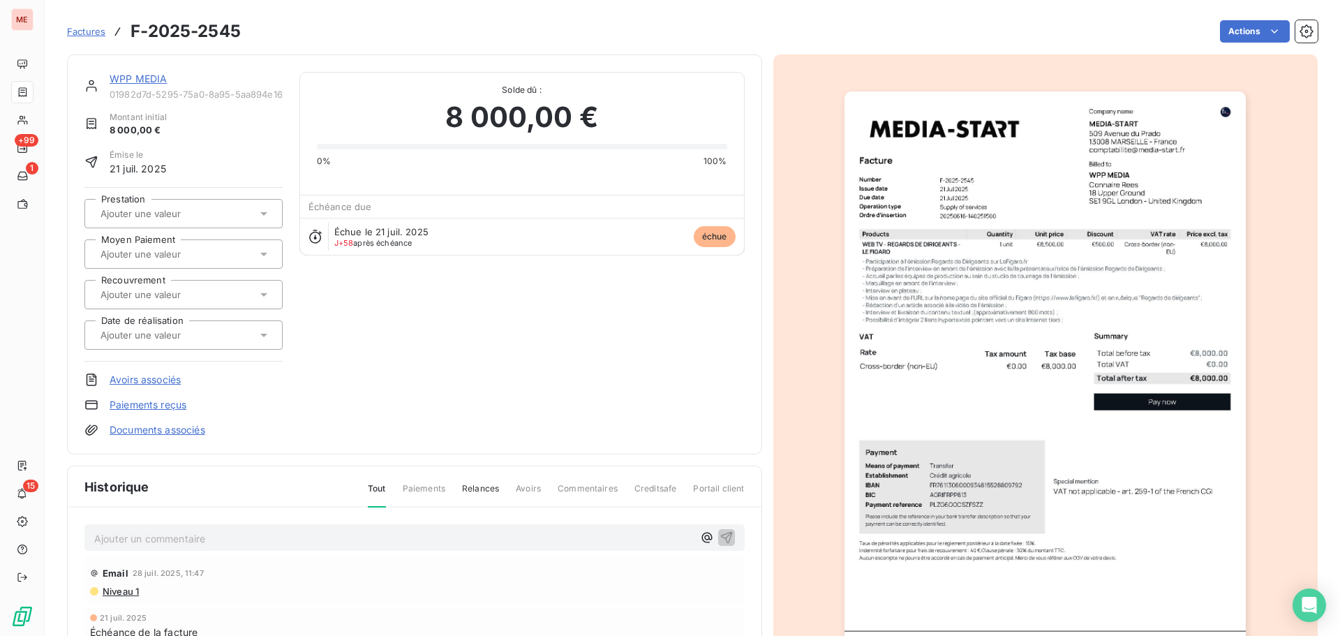
click at [153, 81] on link "WPP MEDIA" at bounding box center [138, 79] width 57 height 12
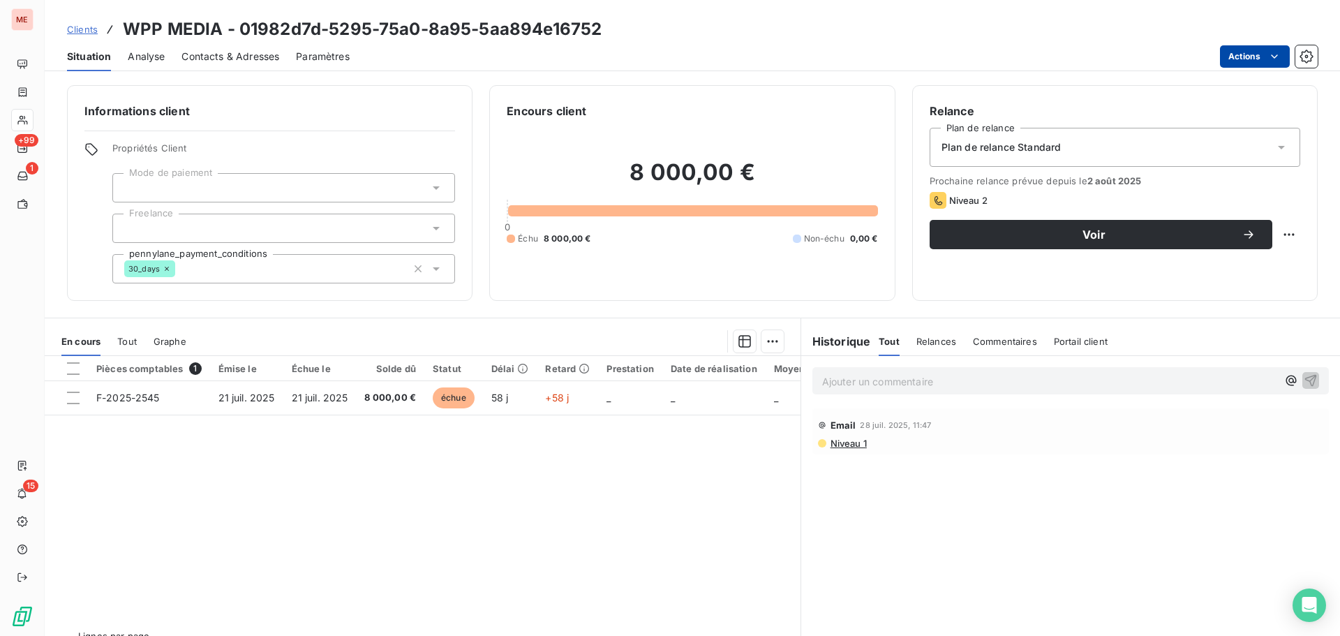
click at [1256, 61] on html "ME +99 1 15 Clients WPP MEDIA - 01982d7d-5295-75a0-8a95-5aa894e16752 Situation …" at bounding box center [670, 318] width 1340 height 636
click at [864, 296] on html "ME +99 1 15 Clients WPP MEDIA - 01982d7d-5295-75a0-8a95-5aa894e16752 Situation …" at bounding box center [670, 318] width 1340 height 636
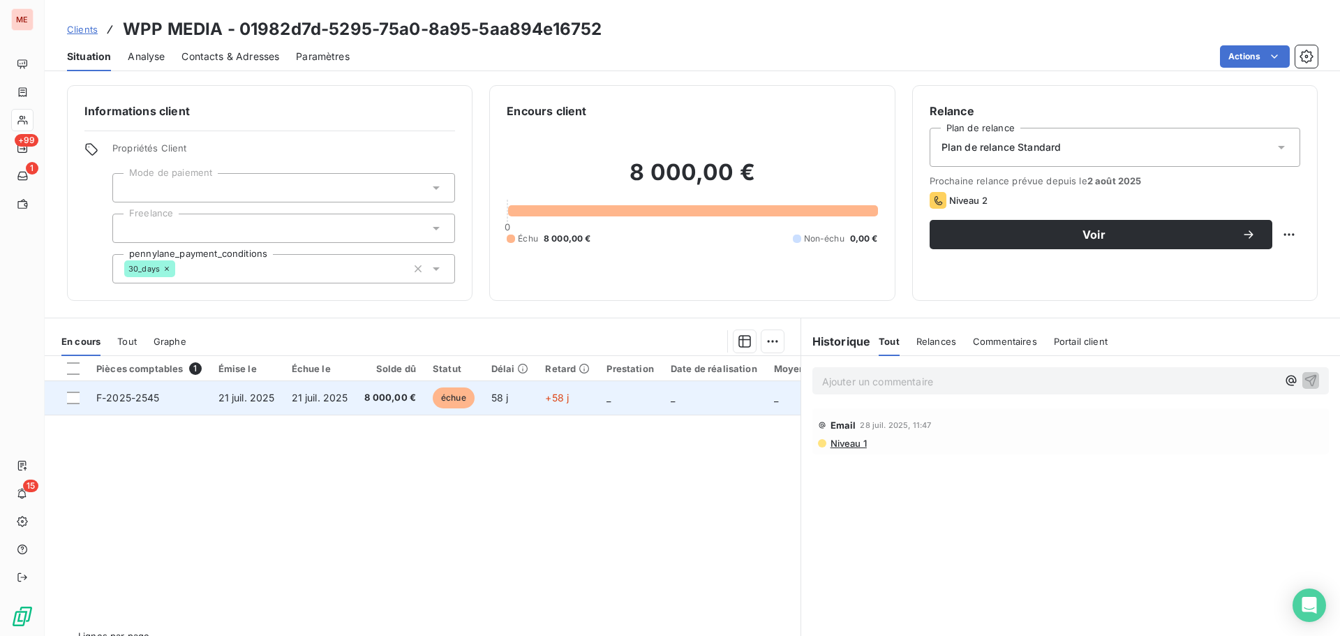
click at [593, 396] on td "+58 j" at bounding box center [567, 398] width 61 height 34
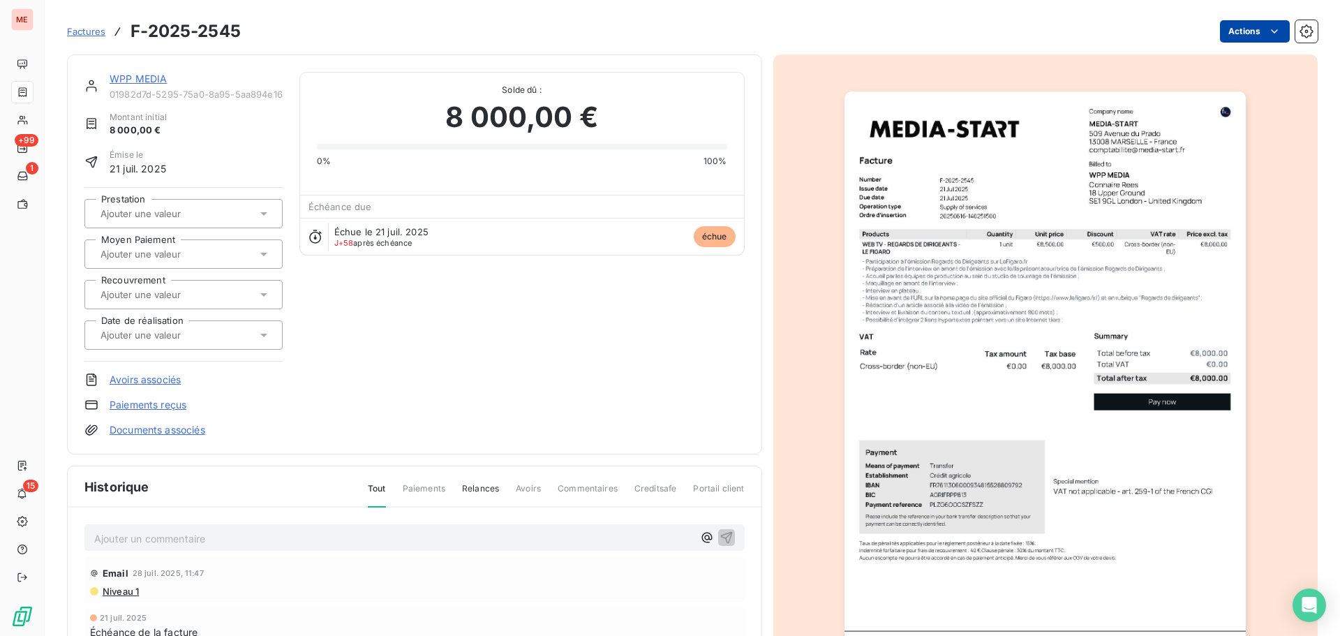
click at [1235, 32] on html "ME +99 1 15 Factures F-2025-2545 Actions WPP MEDIA 01982d7d-5295-75a0-8a95-5aa8…" at bounding box center [670, 318] width 1340 height 636
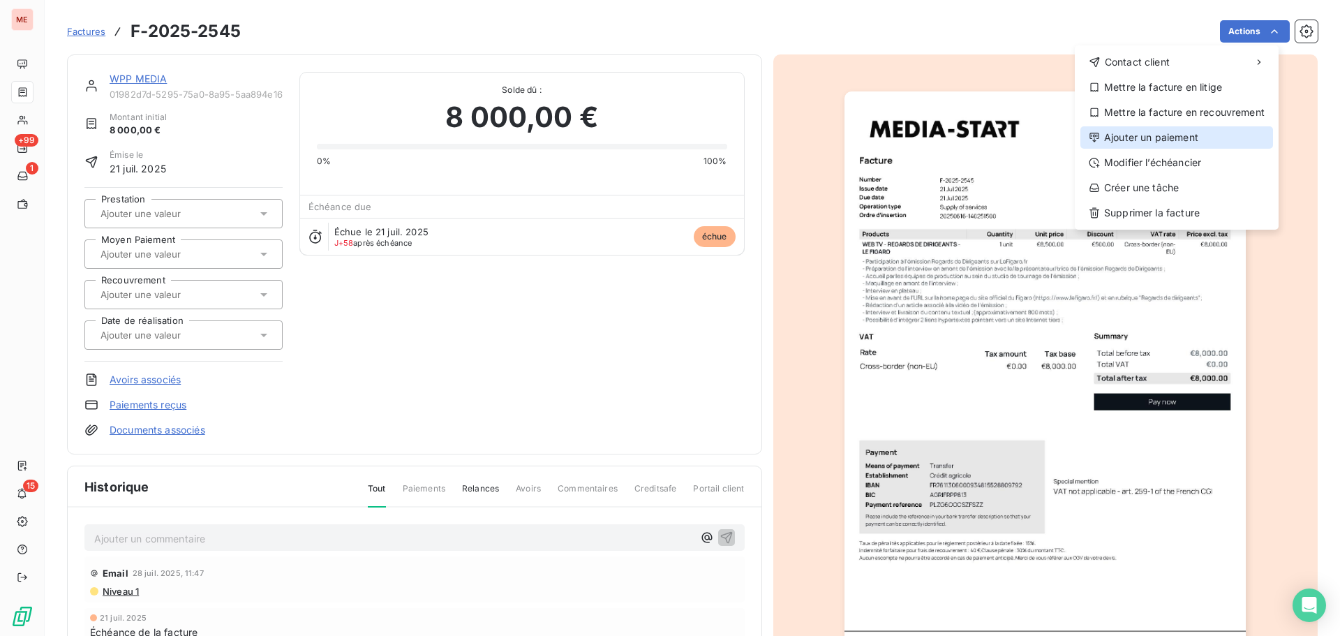
click at [1198, 147] on div "Ajouter un paiement" at bounding box center [1177, 137] width 193 height 22
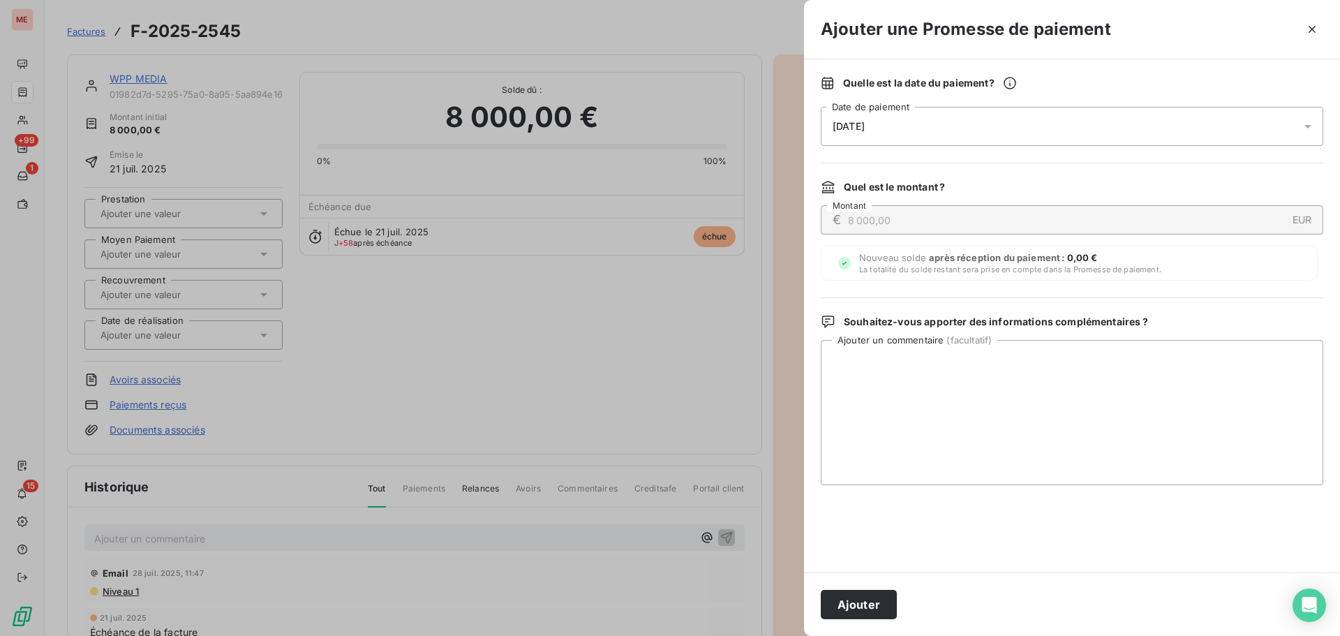
click at [1070, 109] on div "[DATE]" at bounding box center [1072, 126] width 503 height 39
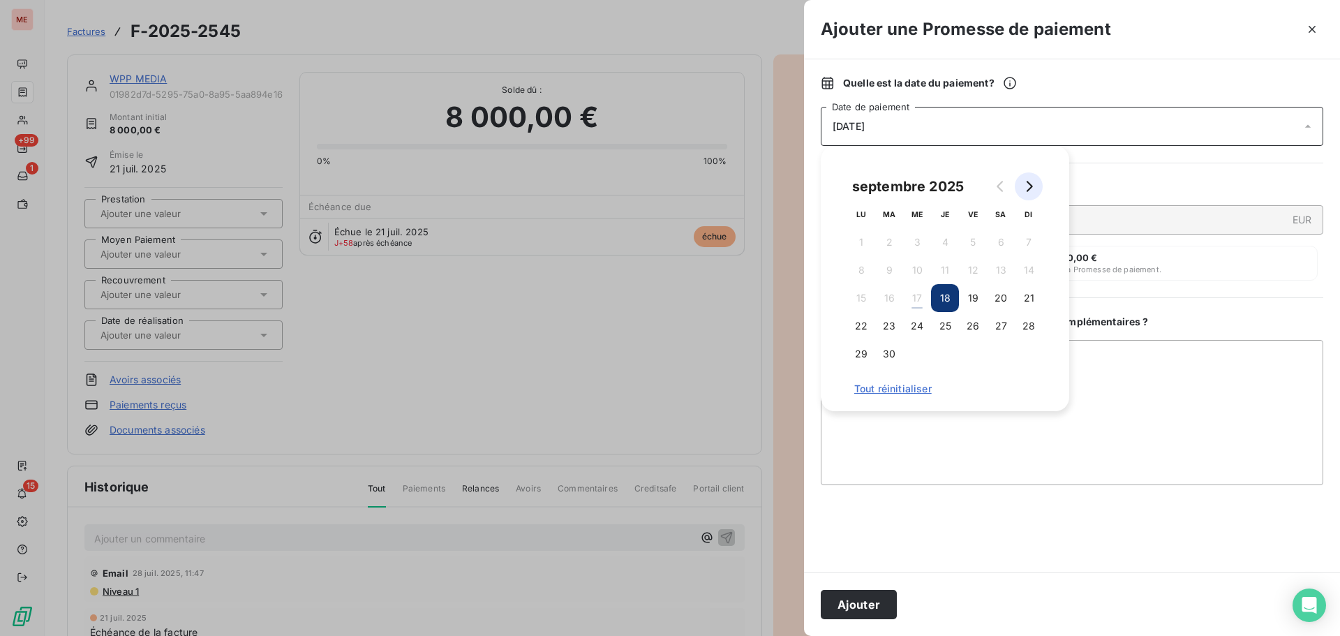
click at [1032, 188] on icon "Go to next month" at bounding box center [1030, 186] width 6 height 11
click at [970, 290] on button "17" at bounding box center [973, 298] width 28 height 28
click at [951, 524] on div at bounding box center [1072, 529] width 503 height 54
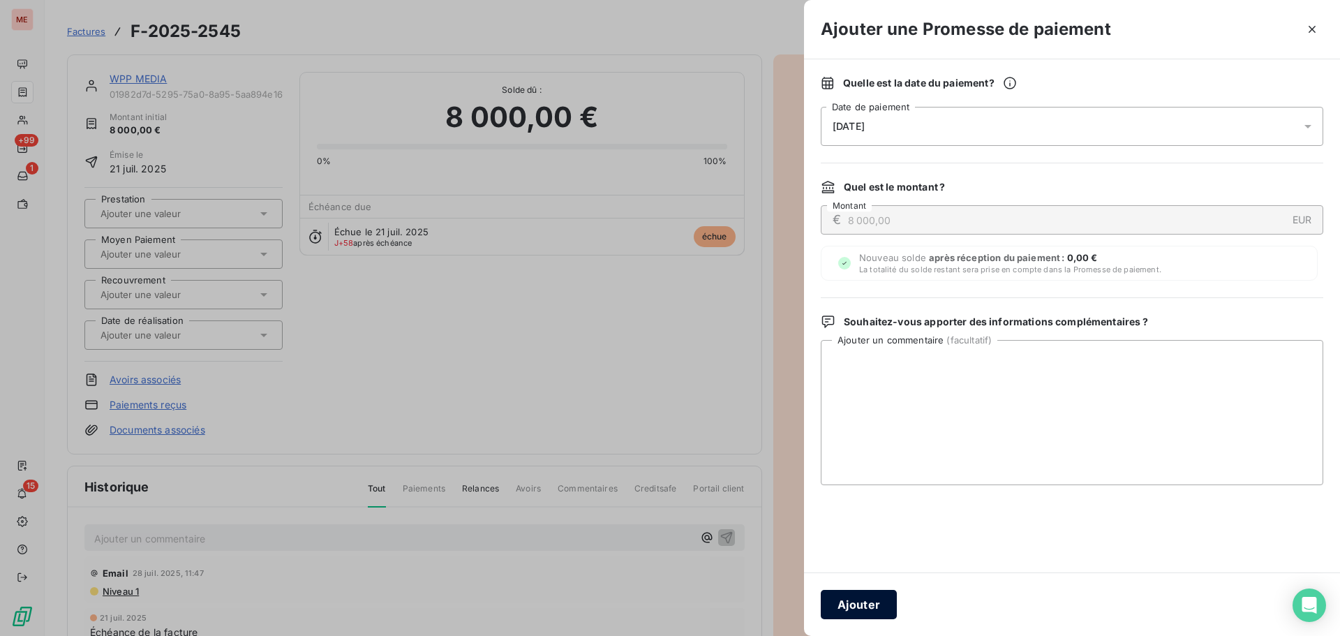
click at [871, 607] on button "Ajouter" at bounding box center [859, 604] width 76 height 29
